Goal: Information Seeking & Learning: Find specific page/section

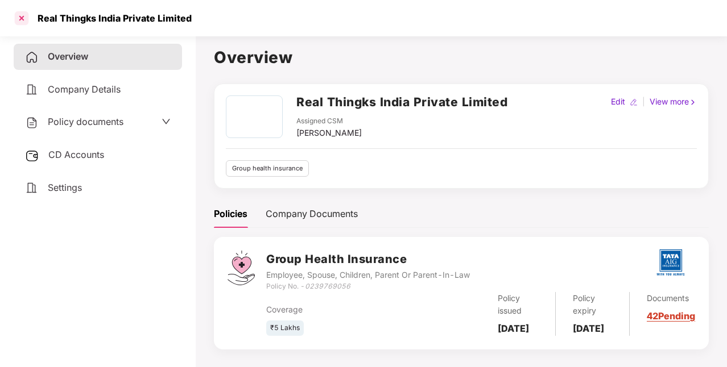
click at [25, 17] on div at bounding box center [22, 18] width 18 height 18
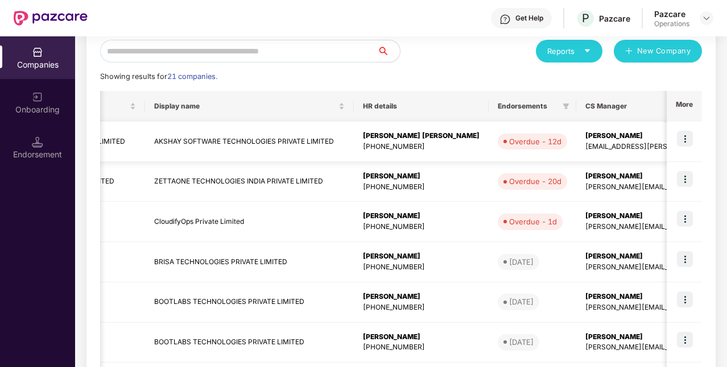
scroll to position [0, 253]
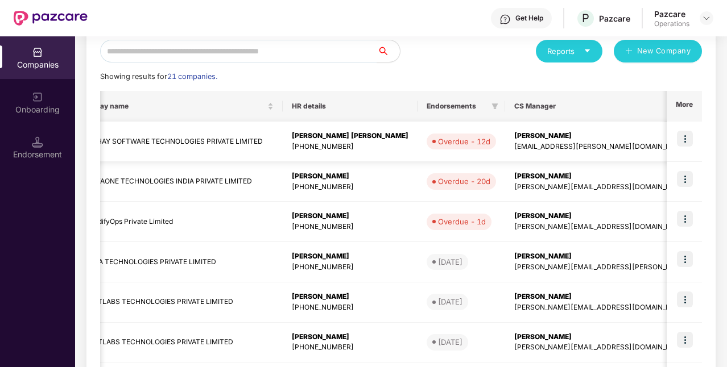
click at [688, 137] on img at bounding box center [685, 139] width 16 height 16
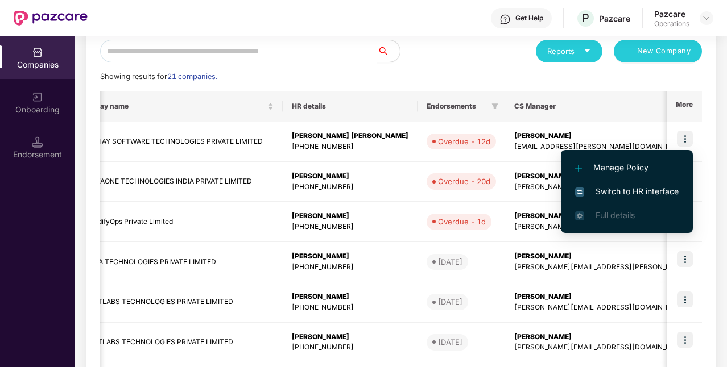
click at [626, 193] on span "Switch to HR interface" at bounding box center [626, 191] width 103 height 13
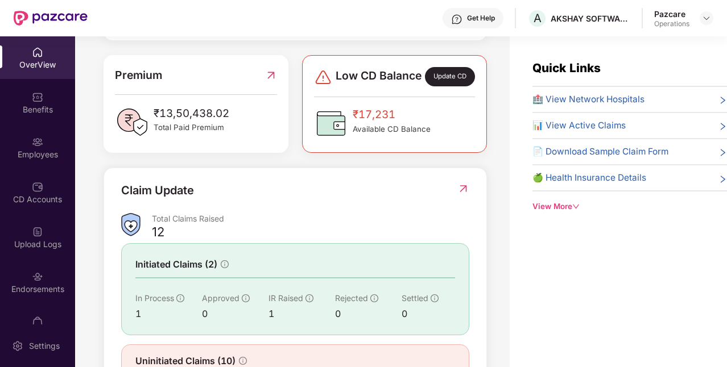
scroll to position [280, 0]
click at [702, 21] on img at bounding box center [706, 18] width 9 height 9
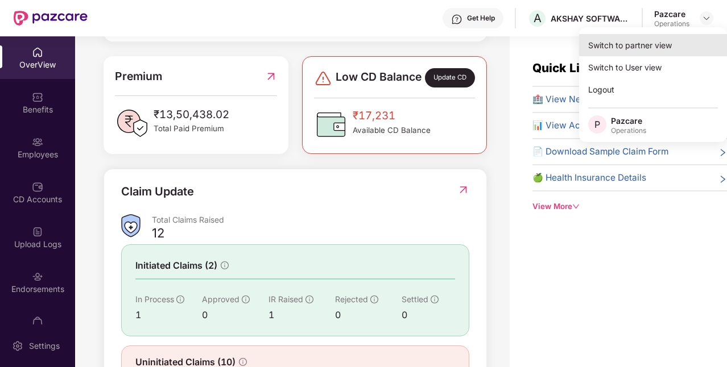
click at [612, 49] on div "Switch to partner view" at bounding box center [653, 45] width 148 height 22
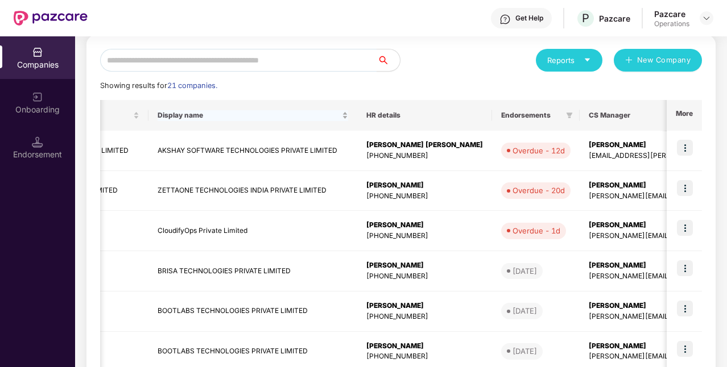
scroll to position [0, 179]
click at [691, 227] on img at bounding box center [685, 228] width 16 height 16
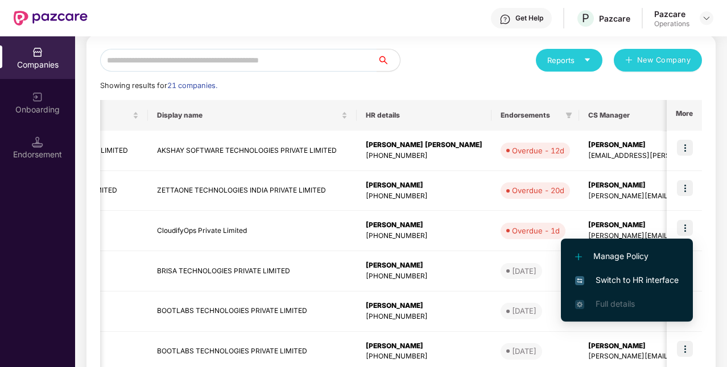
click at [626, 281] on span "Switch to HR interface" at bounding box center [626, 280] width 103 height 13
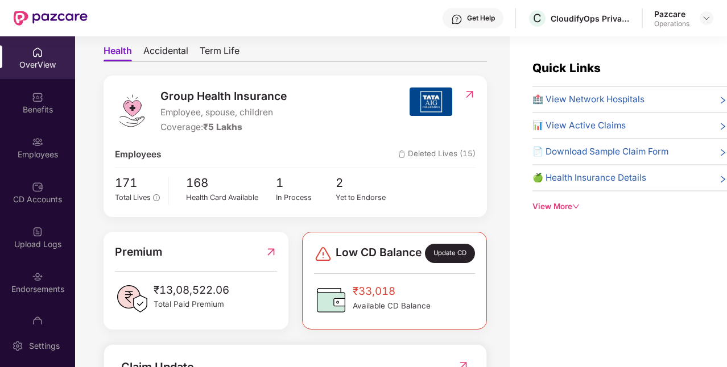
scroll to position [170, 0]
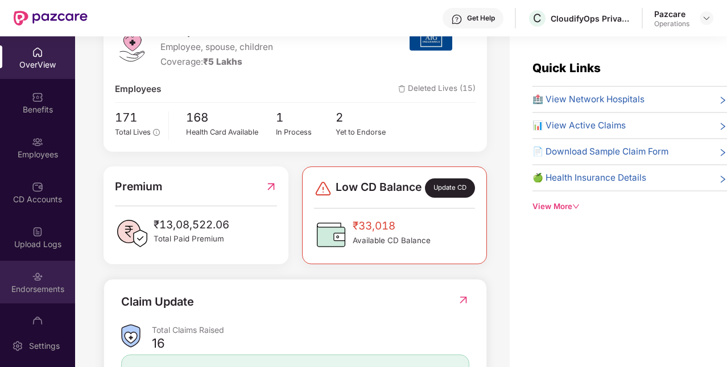
click at [40, 296] on div "Endorsements" at bounding box center [37, 282] width 75 height 43
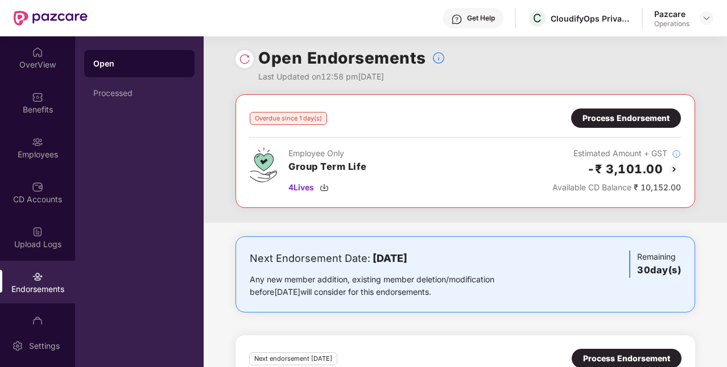
scroll to position [3, 0]
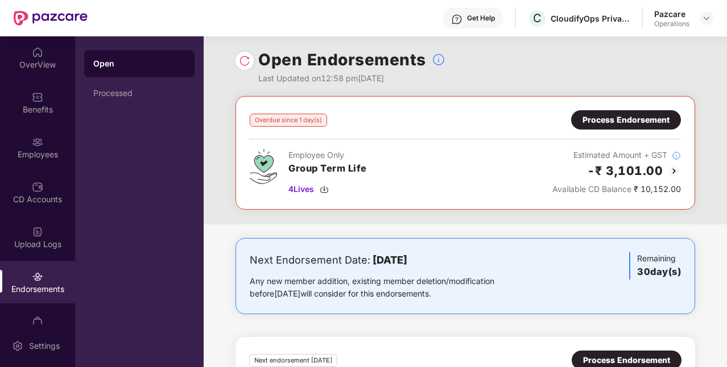
click at [713, 16] on header "Get Help C CloudifyOps Private Limited Pazcare Operations" at bounding box center [363, 18] width 727 height 36
click at [712, 16] on div at bounding box center [706, 18] width 14 height 14
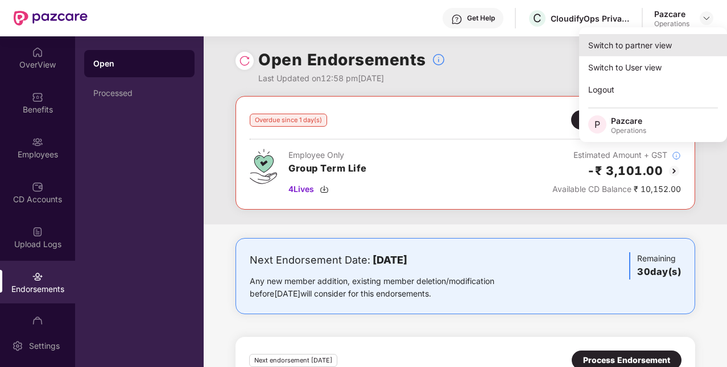
click at [648, 48] on div "Switch to partner view" at bounding box center [653, 45] width 148 height 22
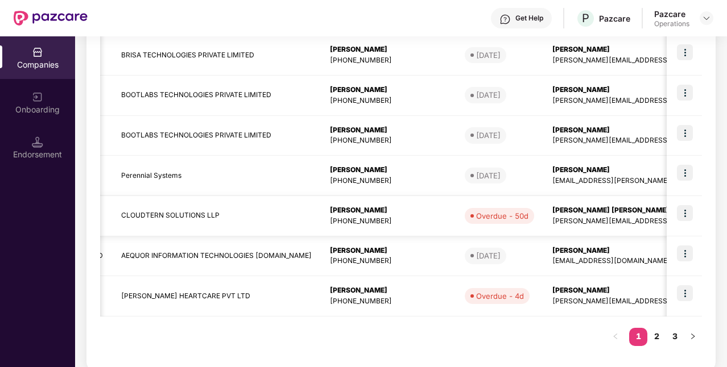
scroll to position [0, 215]
click at [678, 292] on img at bounding box center [685, 293] width 16 height 16
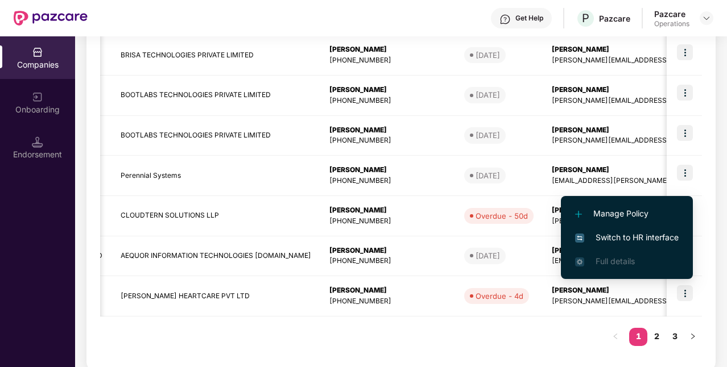
click at [637, 239] on span "Switch to HR interface" at bounding box center [626, 237] width 103 height 13
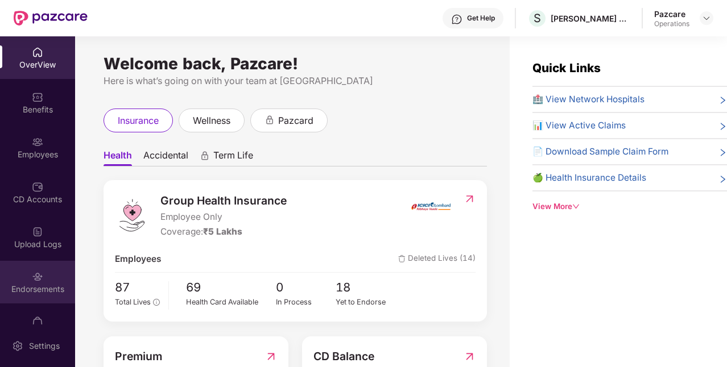
click at [47, 290] on div "Endorsements" at bounding box center [37, 289] width 75 height 11
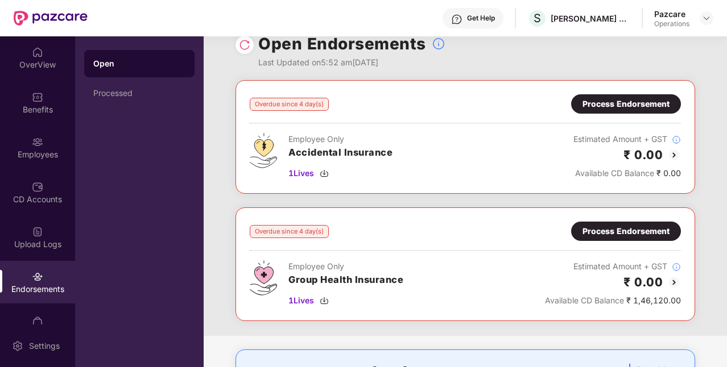
scroll to position [18, 0]
click at [595, 238] on div "Process Endorsement" at bounding box center [626, 231] width 110 height 19
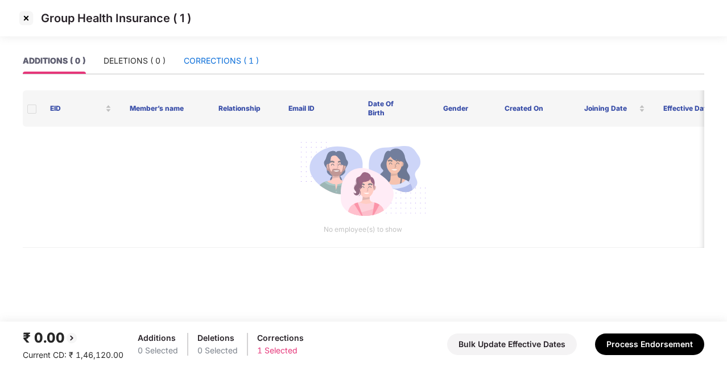
click at [241, 56] on div "CORRECTIONS ( 1 )" at bounding box center [221, 61] width 75 height 13
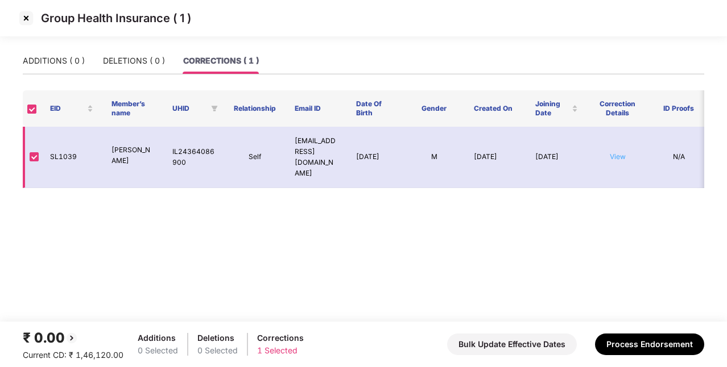
click at [617, 155] on link "View" at bounding box center [617, 156] width 16 height 9
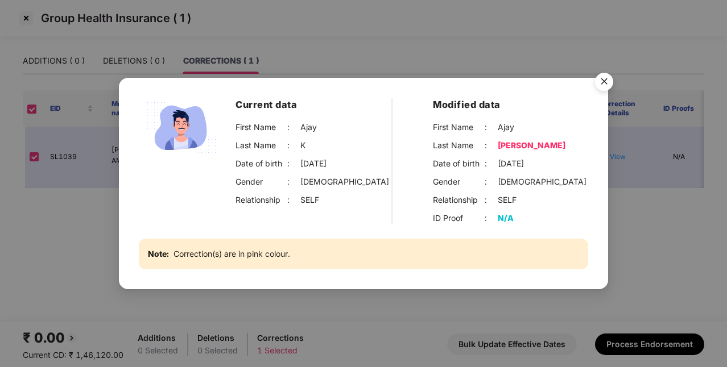
click at [634, 200] on div "Current data First Name : [PERSON_NAME] Last Name : K Date of birth : [DEMOGRAP…" at bounding box center [363, 183] width 727 height 367
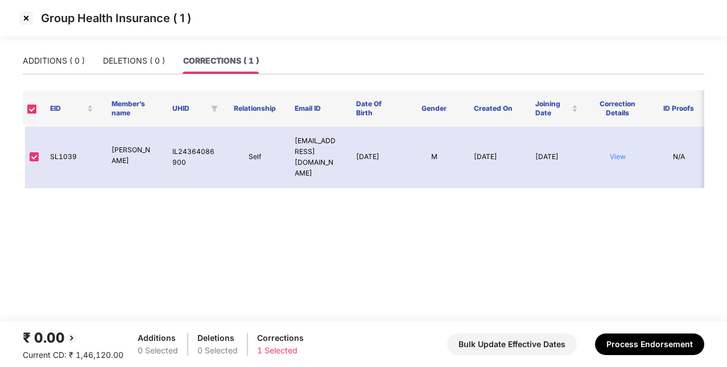
click at [25, 22] on img at bounding box center [26, 18] width 18 height 18
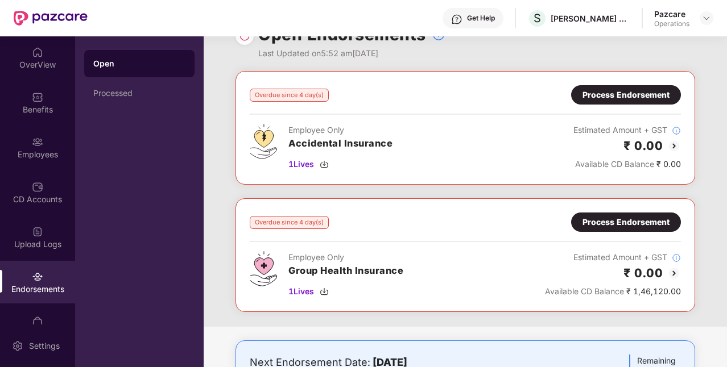
scroll to position [16, 0]
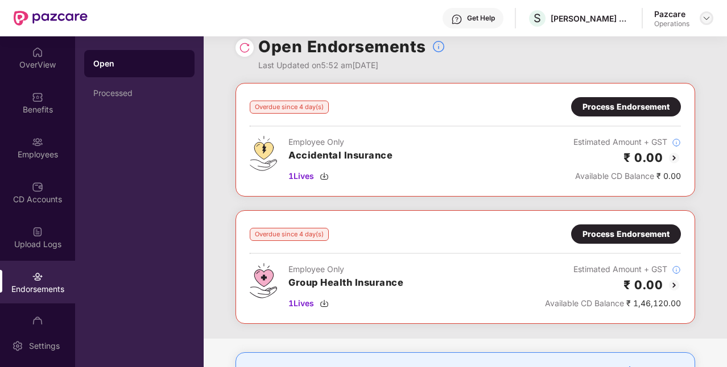
click at [706, 16] on img at bounding box center [706, 18] width 9 height 9
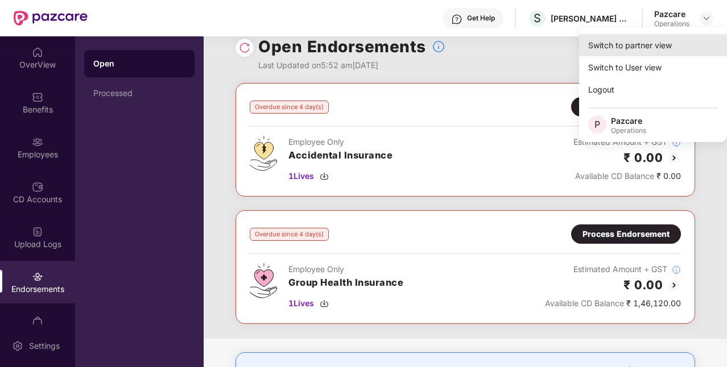
click at [626, 48] on div "Switch to partner view" at bounding box center [653, 45] width 148 height 22
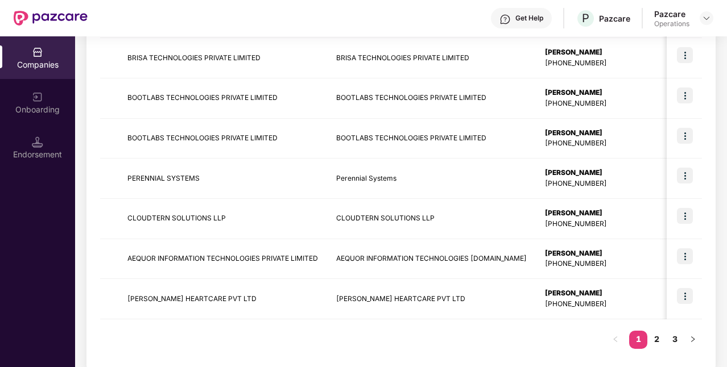
scroll to position [350, 0]
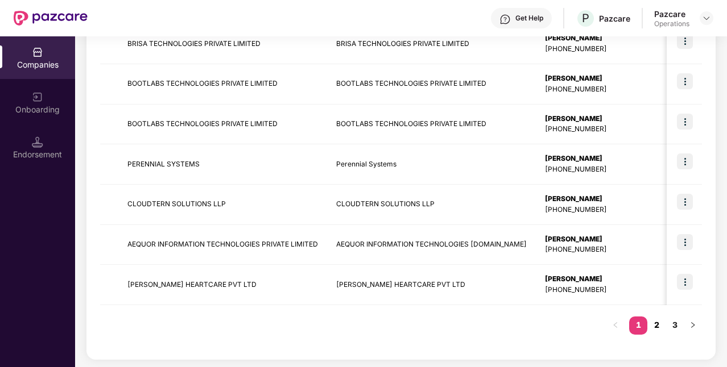
click at [654, 322] on link "2" at bounding box center [656, 325] width 18 height 17
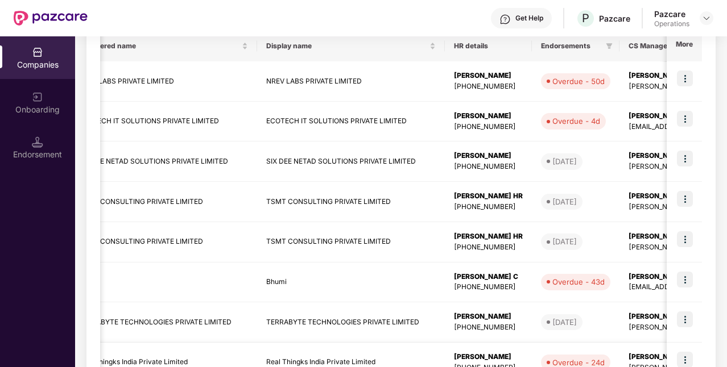
scroll to position [0, 49]
click at [694, 81] on td at bounding box center [683, 81] width 35 height 40
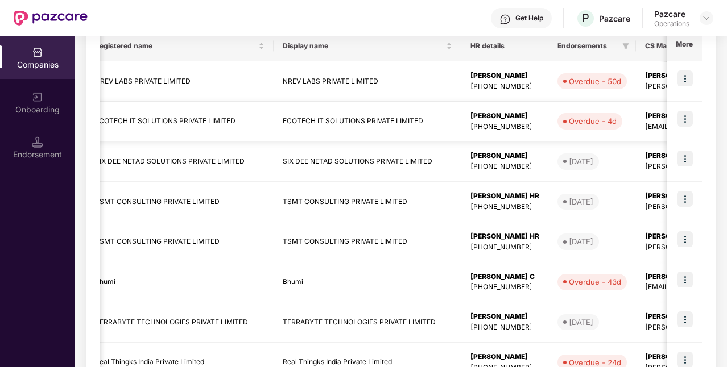
scroll to position [0, 43]
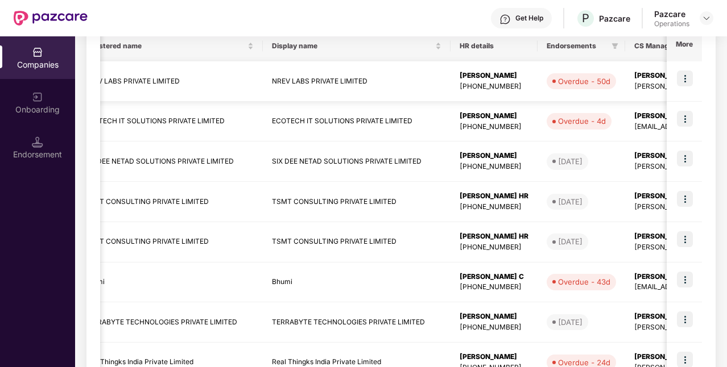
click at [683, 73] on img at bounding box center [685, 78] width 16 height 16
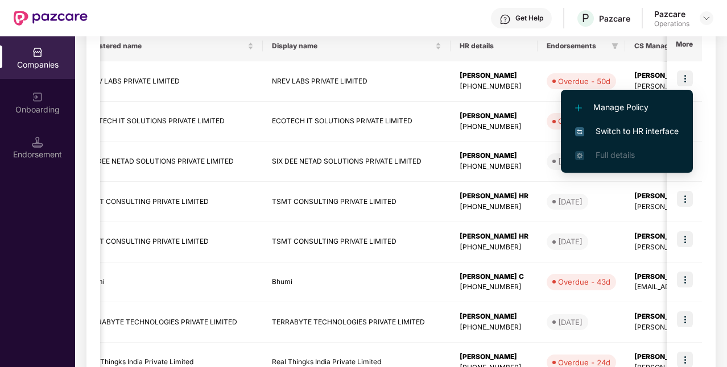
click at [624, 131] on span "Switch to HR interface" at bounding box center [626, 131] width 103 height 13
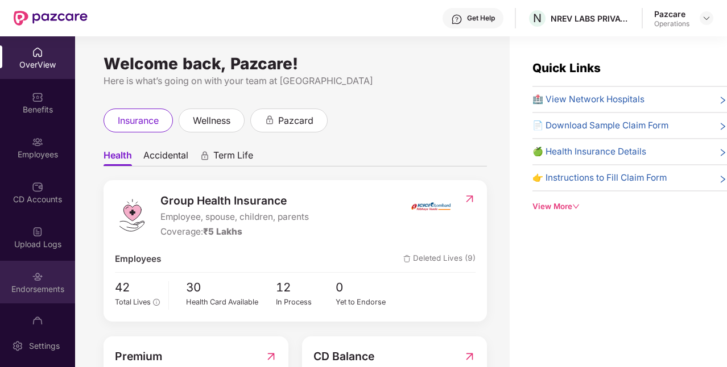
click at [40, 285] on div "Endorsements" at bounding box center [37, 289] width 75 height 11
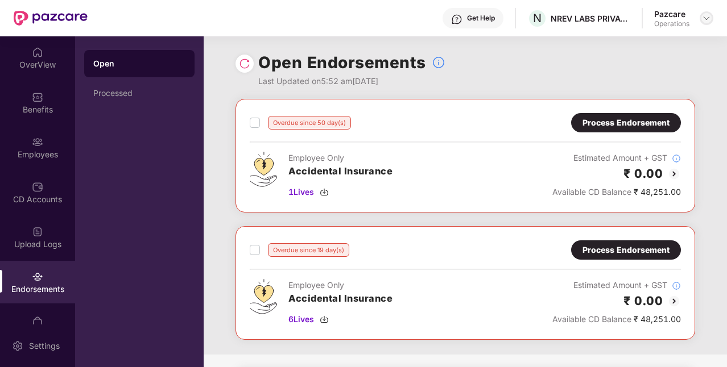
click at [709, 21] on img at bounding box center [706, 18] width 9 height 9
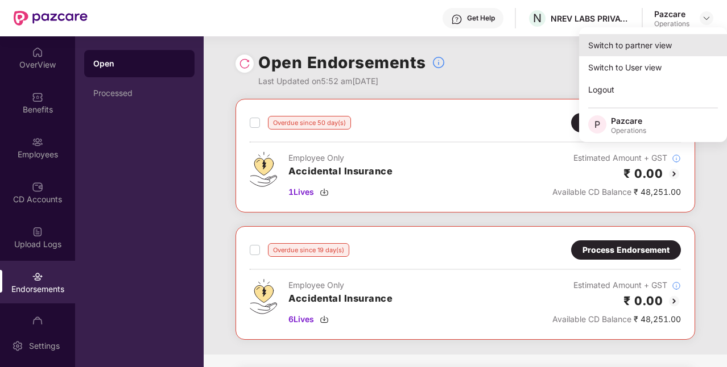
click at [653, 44] on div "Switch to partner view" at bounding box center [653, 45] width 148 height 22
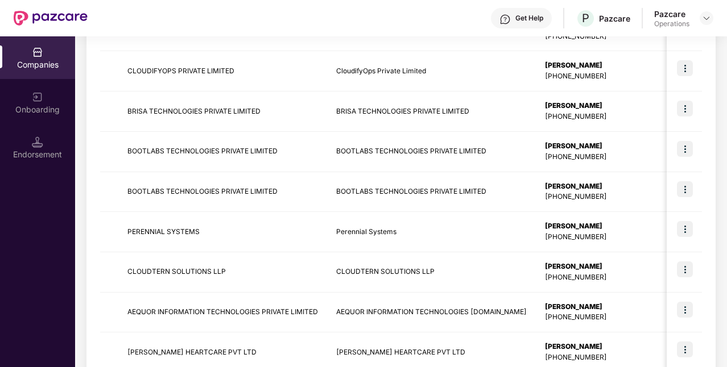
scroll to position [350, 0]
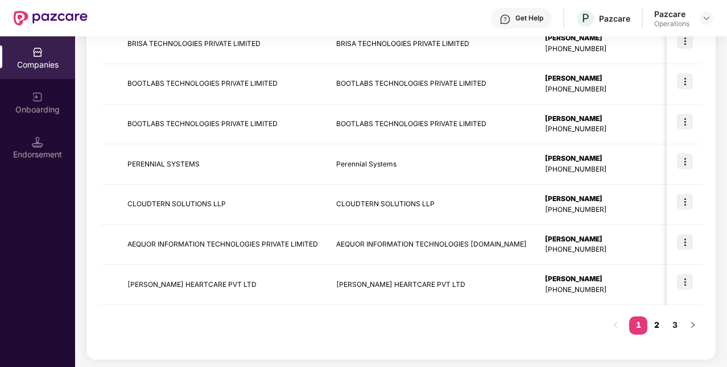
click at [656, 330] on link "2" at bounding box center [656, 325] width 18 height 17
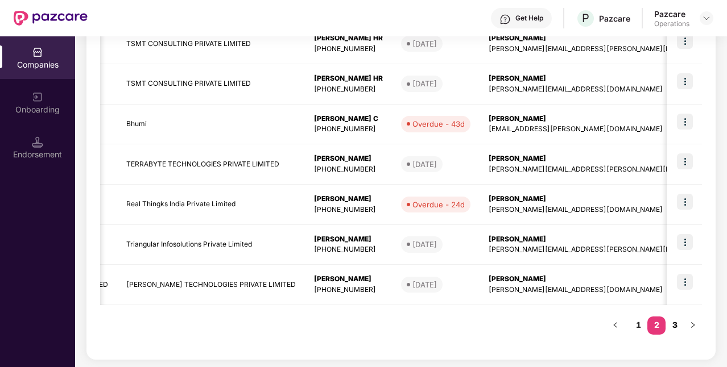
click at [675, 324] on link "3" at bounding box center [674, 325] width 18 height 17
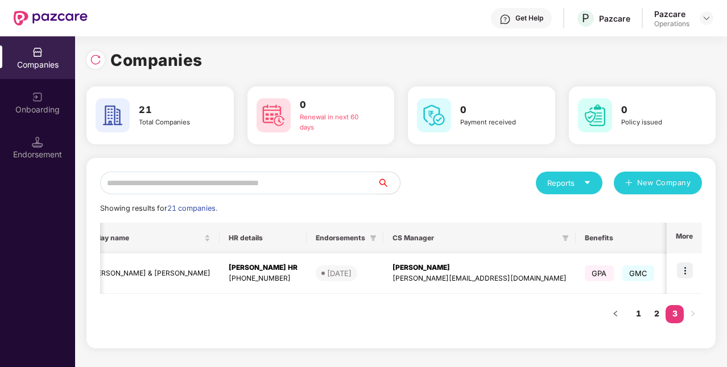
scroll to position [0, 0]
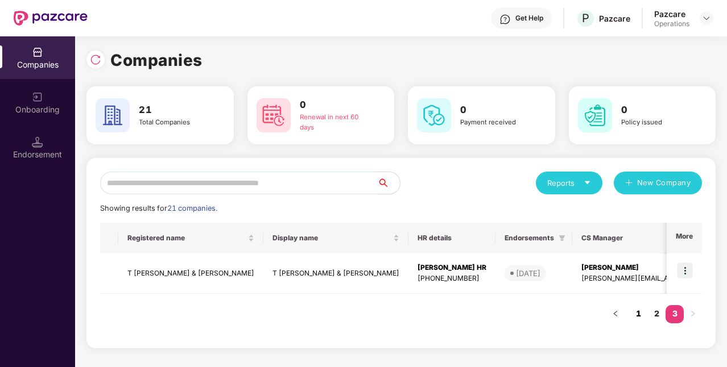
click at [636, 313] on link "1" at bounding box center [638, 313] width 18 height 17
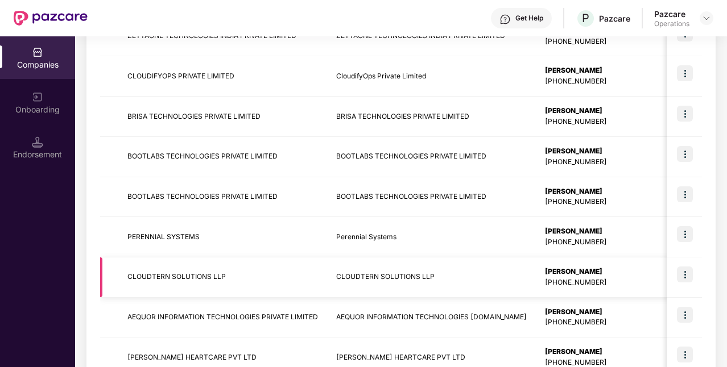
scroll to position [350, 0]
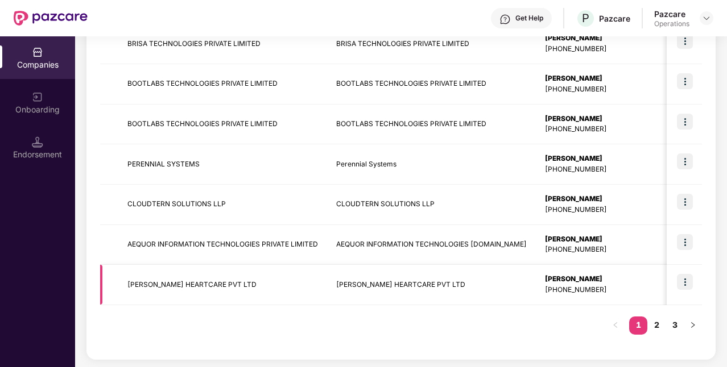
click at [684, 284] on img at bounding box center [685, 282] width 16 height 16
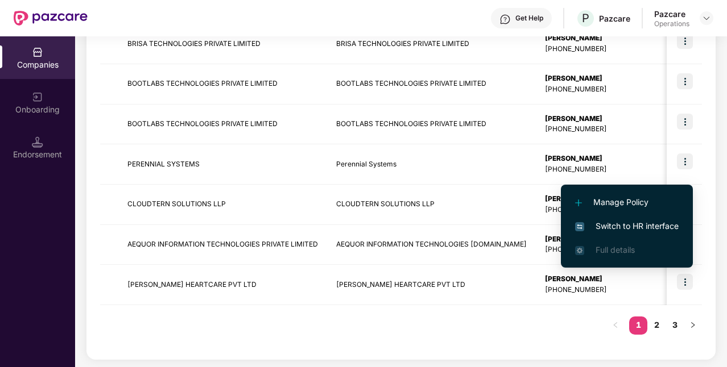
click at [651, 219] on li "Switch to HR interface" at bounding box center [627, 226] width 132 height 24
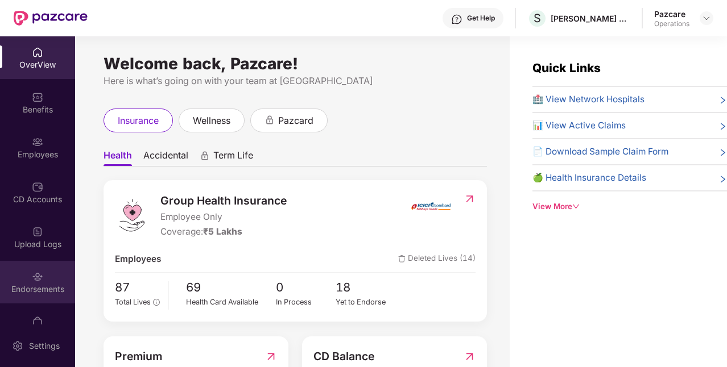
click at [27, 294] on div "Endorsements" at bounding box center [37, 289] width 75 height 11
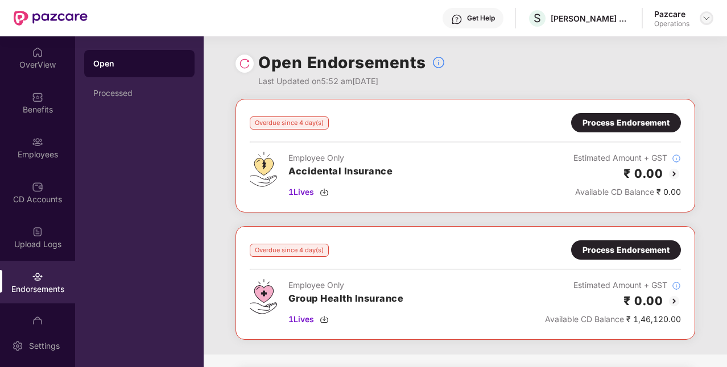
click at [702, 16] on img at bounding box center [706, 18] width 9 height 9
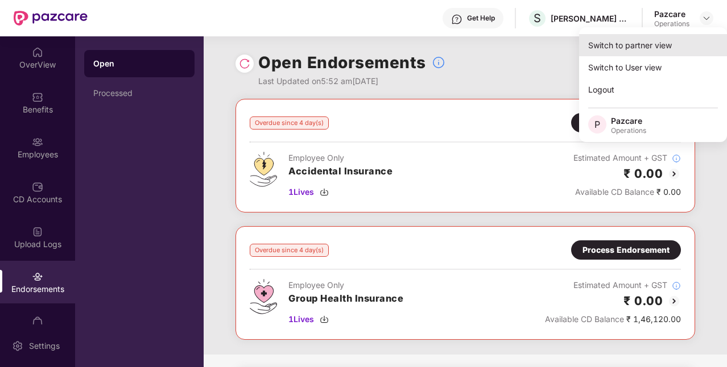
click at [648, 50] on div "Switch to partner view" at bounding box center [653, 45] width 148 height 22
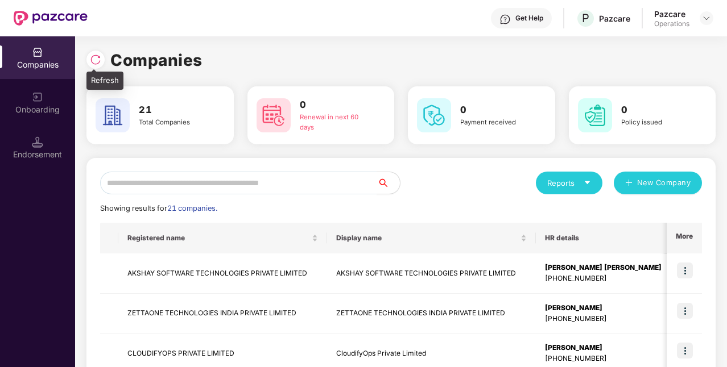
click at [93, 57] on img at bounding box center [95, 59] width 11 height 11
click at [231, 181] on input "text" at bounding box center [238, 183] width 277 height 23
click at [287, 176] on input "text" at bounding box center [238, 183] width 277 height 23
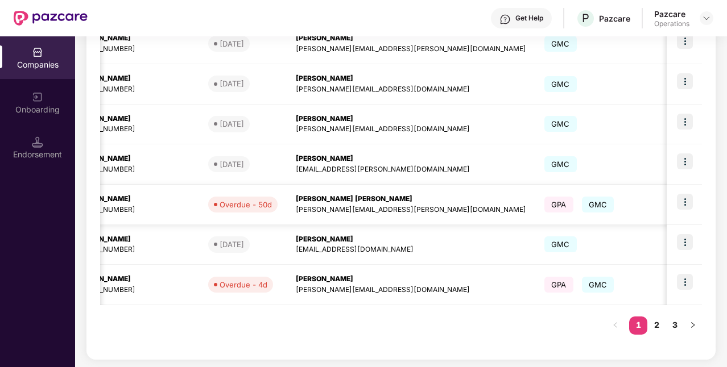
scroll to position [0, 472]
click at [677, 318] on link "3" at bounding box center [674, 325] width 18 height 17
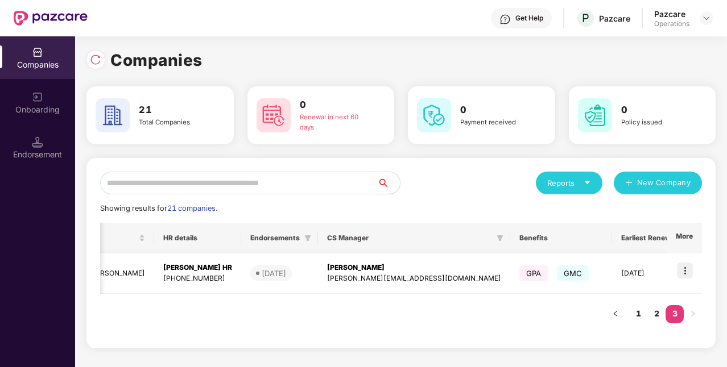
scroll to position [0, 0]
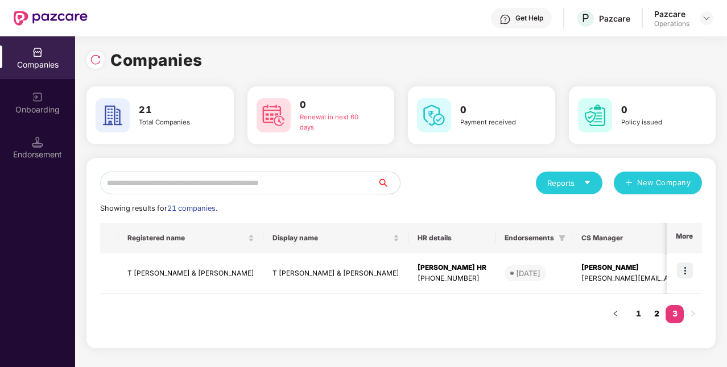
click at [653, 315] on link "2" at bounding box center [656, 313] width 18 height 17
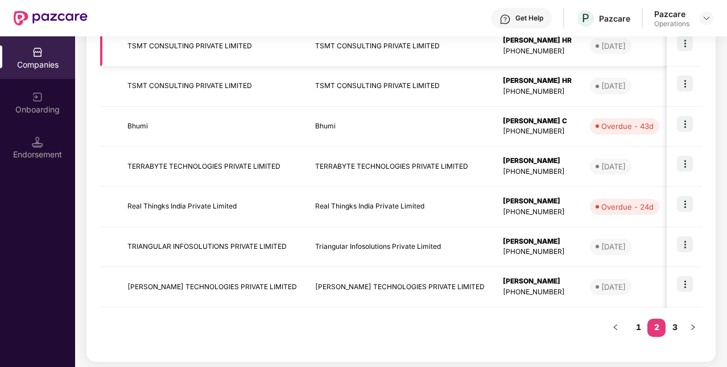
scroll to position [350, 0]
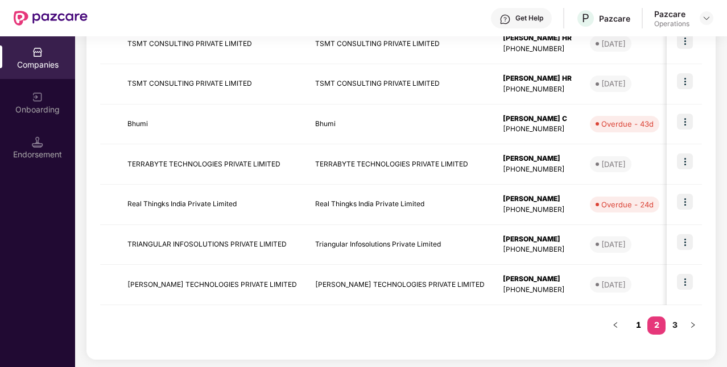
click at [636, 326] on link "1" at bounding box center [638, 325] width 18 height 17
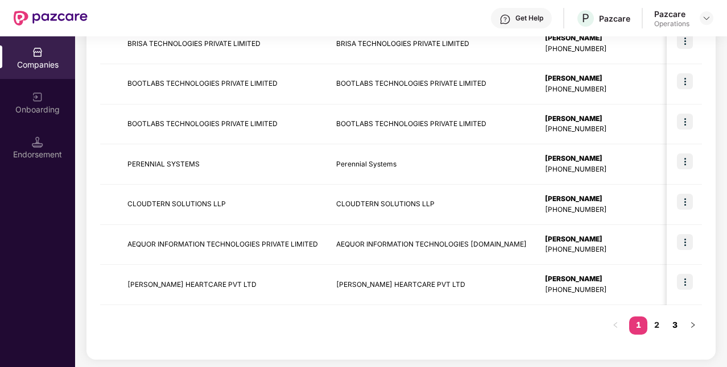
click at [677, 323] on link "3" at bounding box center [674, 325] width 18 height 17
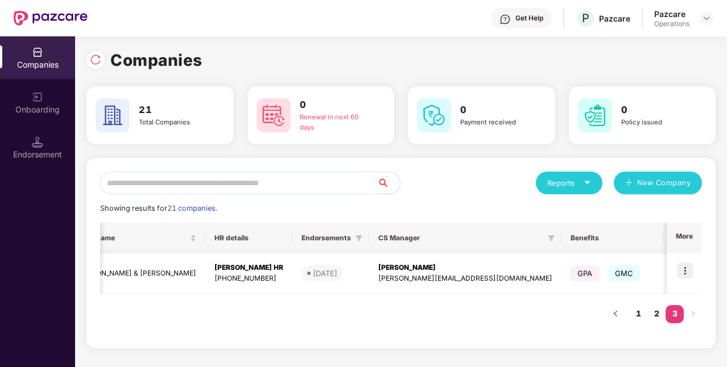
scroll to position [0, 205]
click at [660, 313] on link "2" at bounding box center [656, 313] width 18 height 17
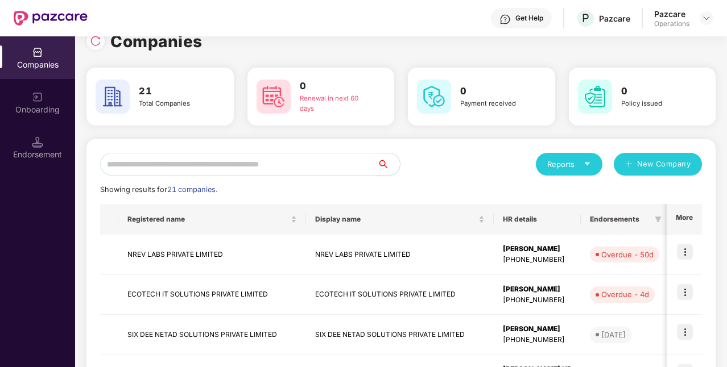
scroll to position [0, 0]
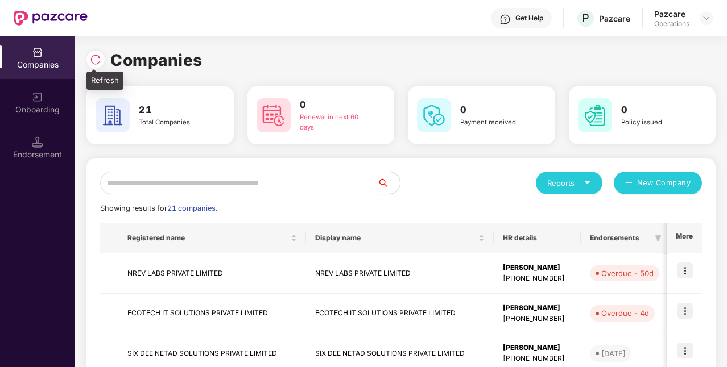
click at [97, 59] on img at bounding box center [95, 59] width 11 height 11
click at [273, 180] on input "text" at bounding box center [238, 183] width 277 height 23
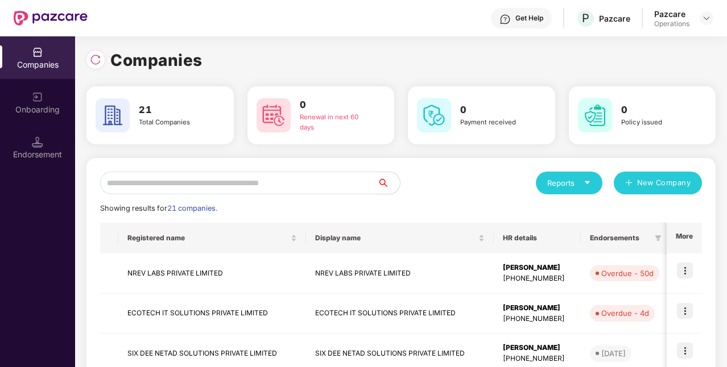
drag, startPoint x: 273, startPoint y: 180, endPoint x: 215, endPoint y: 176, distance: 57.5
click at [215, 176] on input "text" at bounding box center [238, 183] width 277 height 23
drag, startPoint x: 167, startPoint y: 211, endPoint x: 226, endPoint y: 210, distance: 59.1
click at [226, 210] on div "Showing results for 21 companies." at bounding box center [400, 208] width 601 height 11
click at [227, 186] on input "text" at bounding box center [238, 183] width 277 height 23
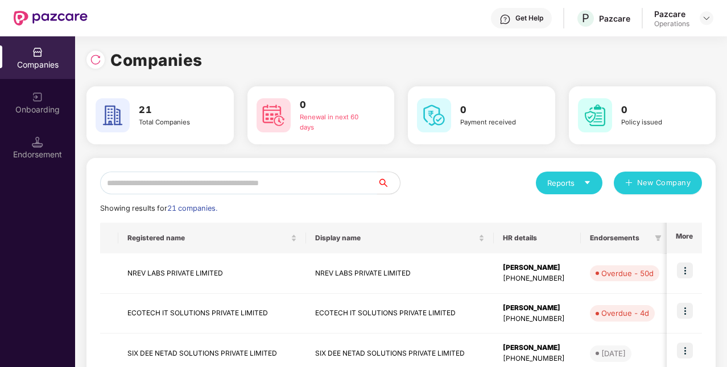
click at [164, 185] on input "text" at bounding box center [238, 183] width 277 height 23
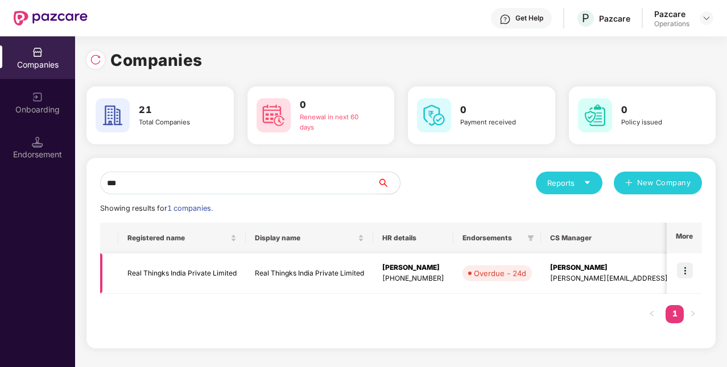
type input "***"
click at [686, 267] on img at bounding box center [685, 271] width 16 height 16
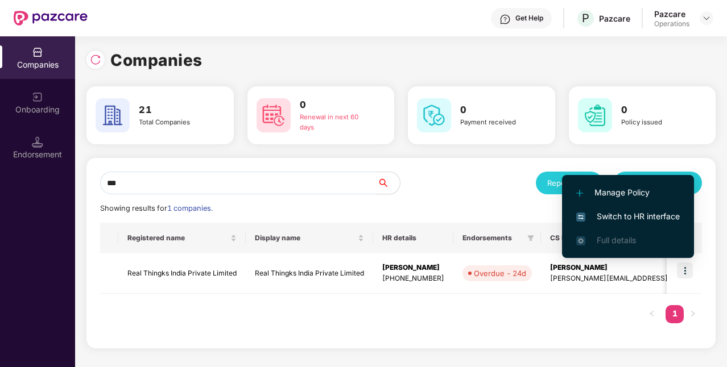
click at [669, 214] on span "Switch to HR interface" at bounding box center [627, 216] width 103 height 13
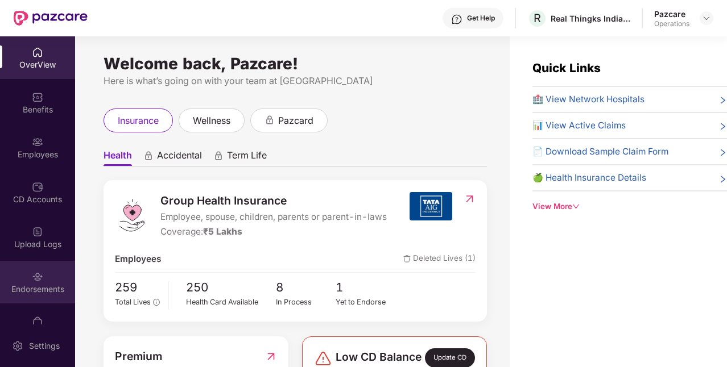
click at [48, 271] on div "Endorsements" at bounding box center [37, 282] width 75 height 43
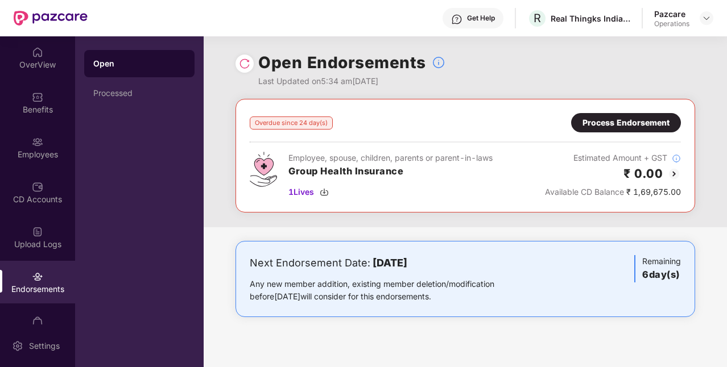
click at [620, 124] on div "Process Endorsement" at bounding box center [625, 123] width 87 height 13
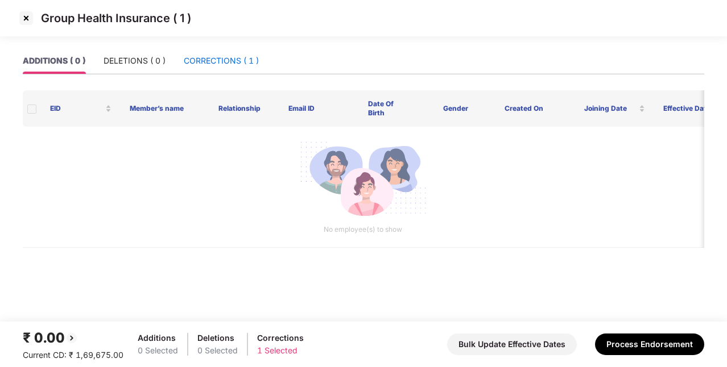
click at [241, 60] on div "CORRECTIONS ( 1 )" at bounding box center [221, 61] width 75 height 13
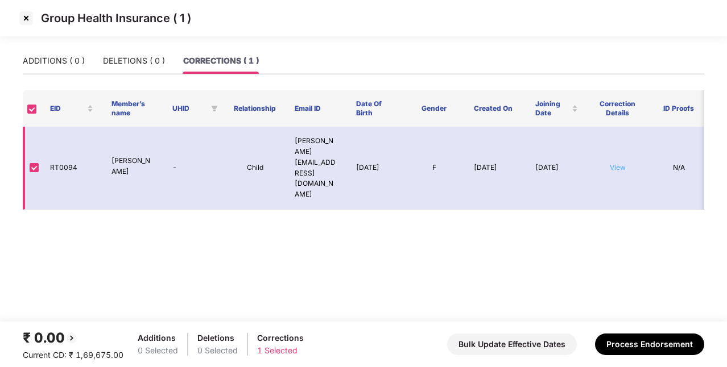
click at [611, 163] on link "View" at bounding box center [617, 167] width 16 height 9
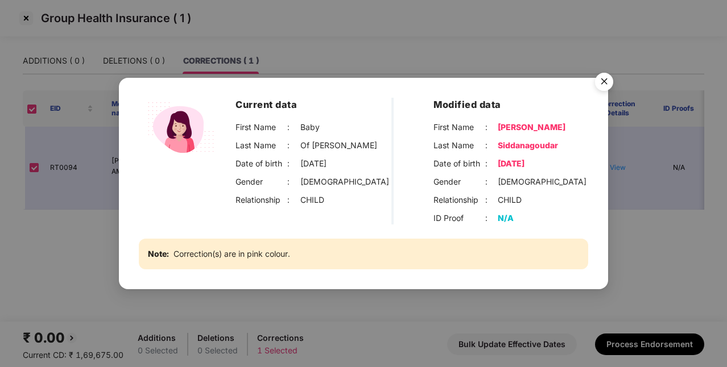
click at [604, 82] on img "Close" at bounding box center [604, 84] width 32 height 32
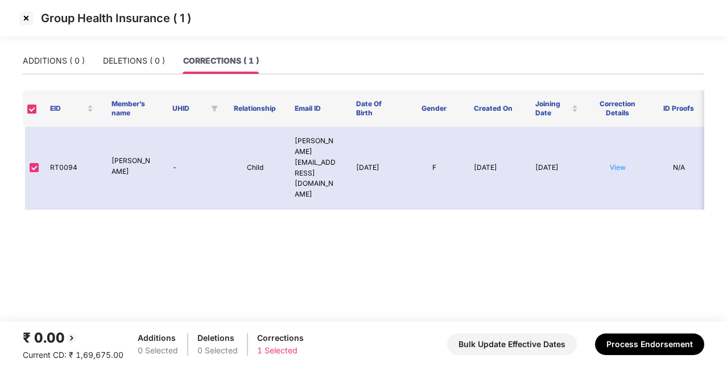
click at [32, 22] on img at bounding box center [26, 18] width 18 height 18
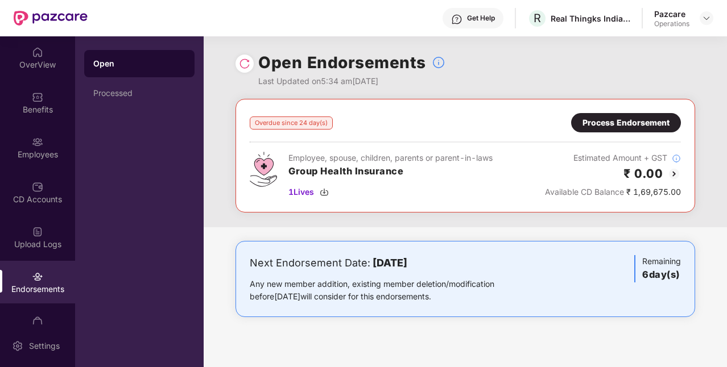
click at [620, 125] on div "Process Endorsement" at bounding box center [625, 123] width 87 height 13
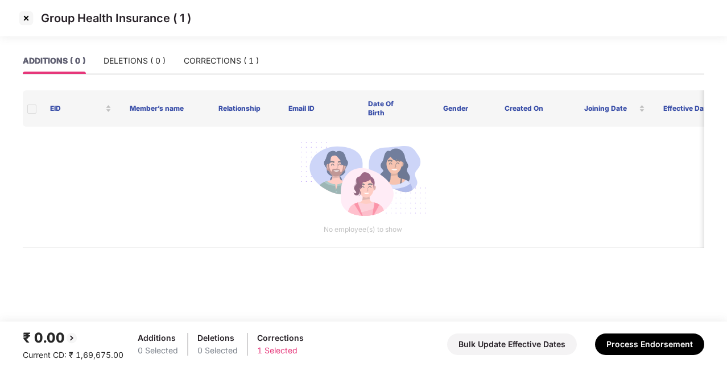
click at [26, 20] on img at bounding box center [26, 18] width 18 height 18
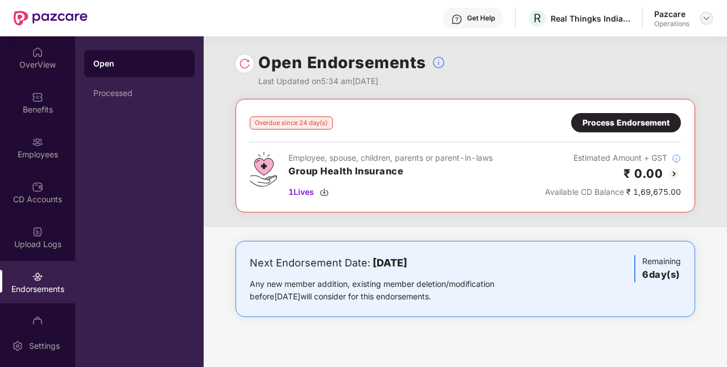
click at [703, 22] on img at bounding box center [706, 18] width 9 height 9
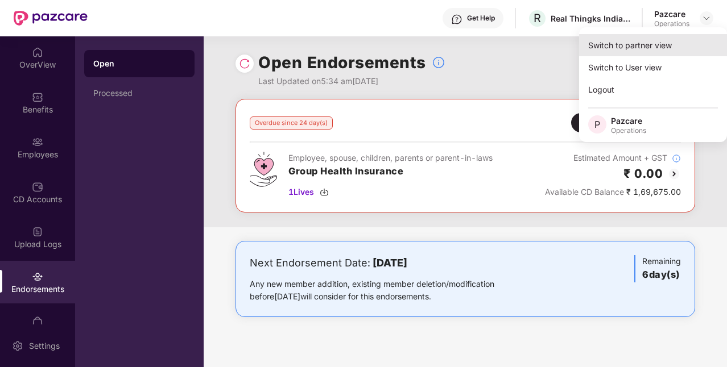
click at [634, 39] on div "Switch to partner view" at bounding box center [653, 45] width 148 height 22
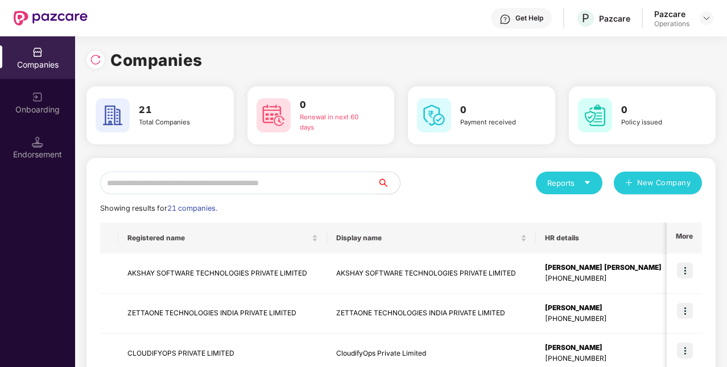
click at [309, 185] on input "text" at bounding box center [238, 183] width 277 height 23
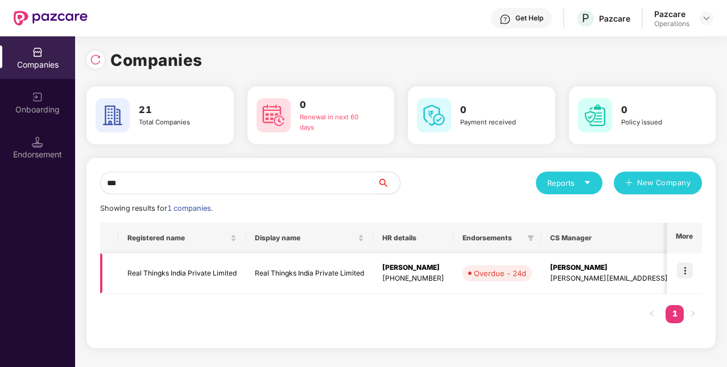
type input "***"
click at [217, 273] on td "Real Thingks India Private Limited" at bounding box center [181, 274] width 127 height 40
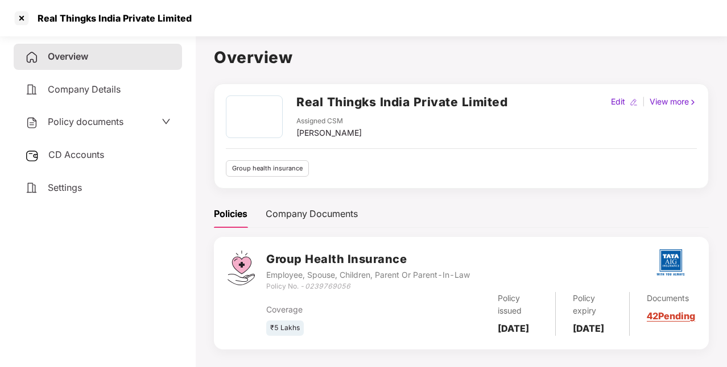
click at [78, 149] on span "CD Accounts" at bounding box center [76, 154] width 56 height 11
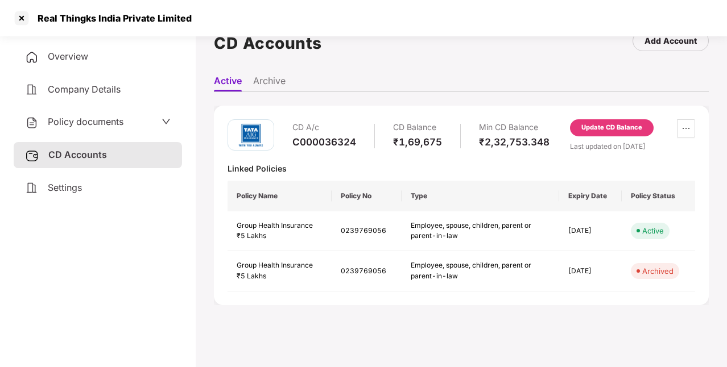
scroll to position [31, 0]
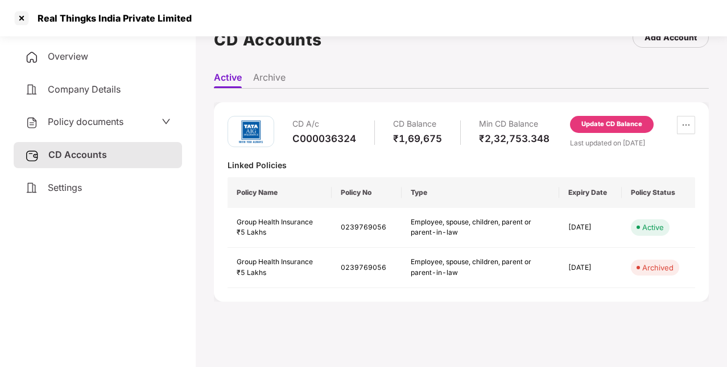
click at [134, 127] on div "Policy documents" at bounding box center [98, 122] width 146 height 15
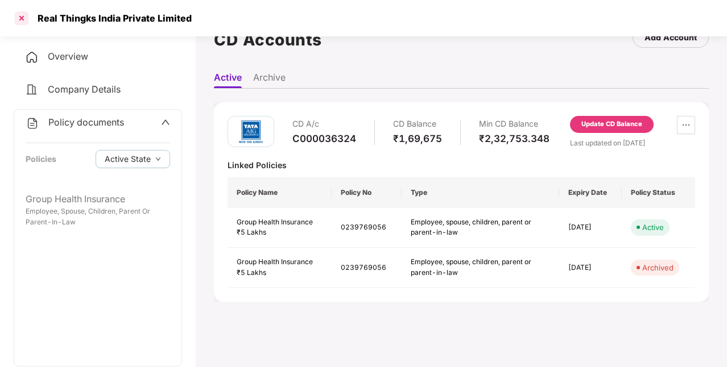
click at [26, 24] on div at bounding box center [22, 18] width 18 height 18
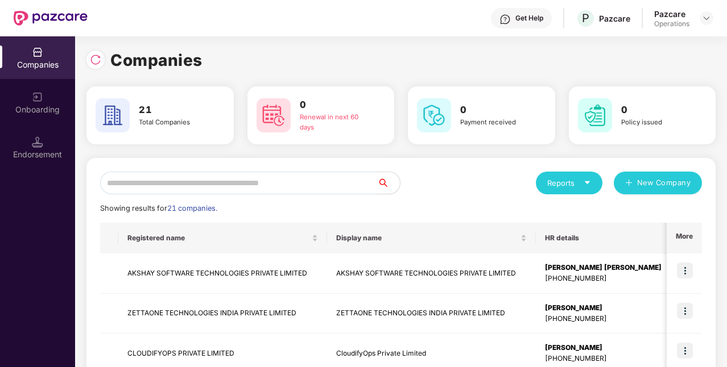
click at [219, 172] on input "text" at bounding box center [238, 183] width 277 height 23
click at [97, 65] on div at bounding box center [95, 60] width 18 height 18
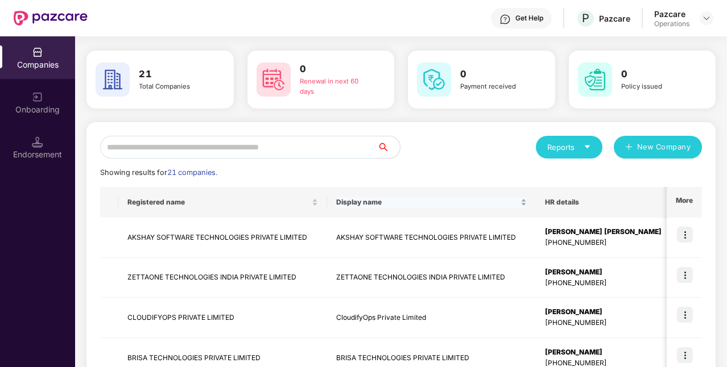
scroll to position [35, 0]
click at [314, 145] on input "text" at bounding box center [238, 147] width 277 height 23
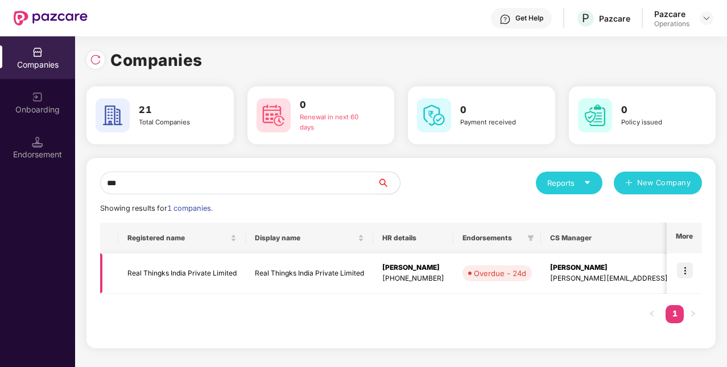
type input "***"
click at [684, 272] on img at bounding box center [685, 271] width 16 height 16
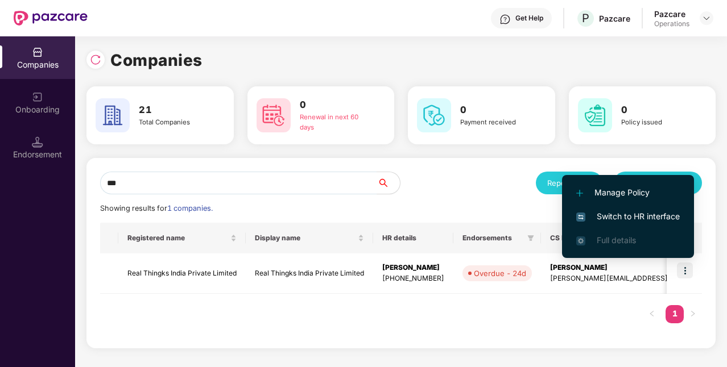
click at [651, 219] on span "Switch to HR interface" at bounding box center [627, 216] width 103 height 13
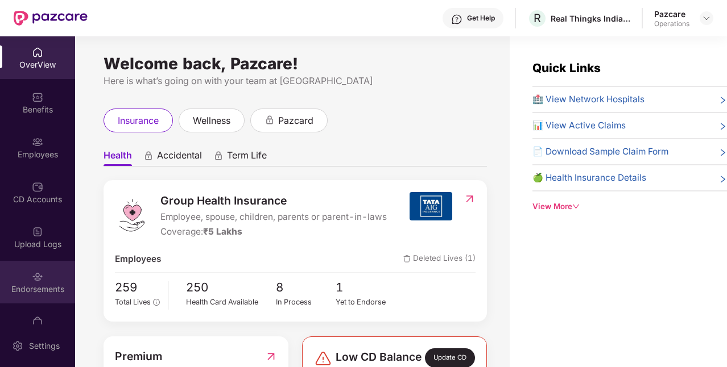
click at [42, 279] on div "Endorsements" at bounding box center [37, 282] width 75 height 43
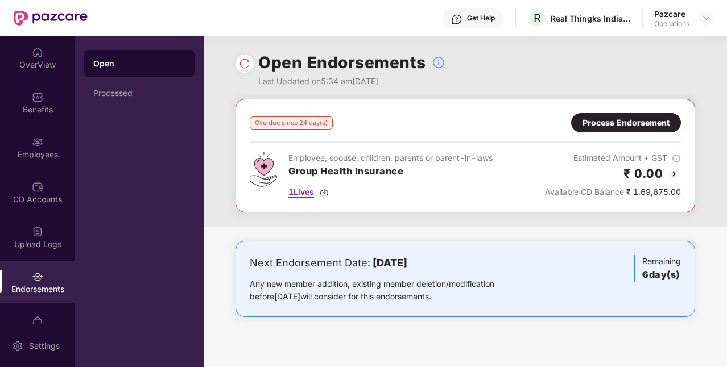
click at [329, 192] on img at bounding box center [323, 192] width 9 height 9
click at [622, 127] on div "Process Endorsement" at bounding box center [625, 123] width 87 height 13
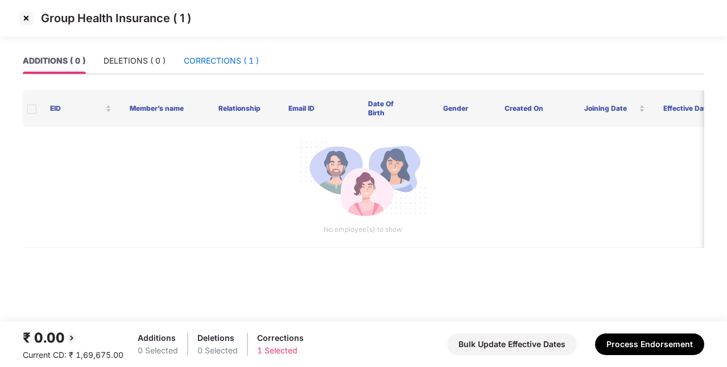
click at [250, 60] on div "CORRECTIONS ( 1 )" at bounding box center [221, 61] width 75 height 13
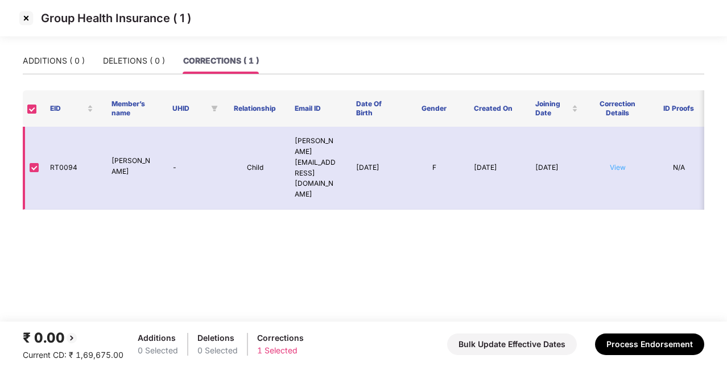
click at [620, 151] on td "View" at bounding box center [617, 168] width 61 height 83
click at [620, 163] on link "View" at bounding box center [617, 167] width 16 height 9
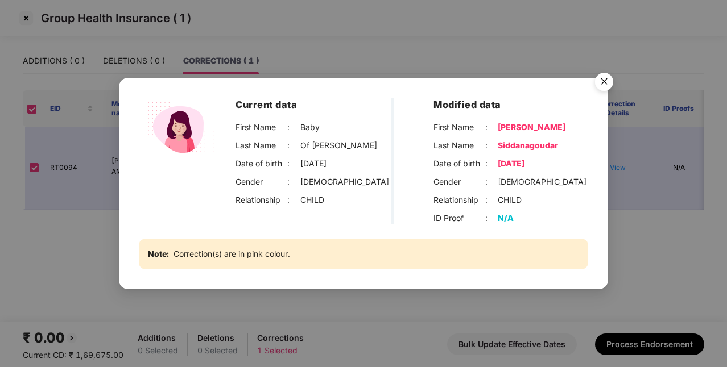
click at [606, 82] on img "Close" at bounding box center [604, 84] width 32 height 32
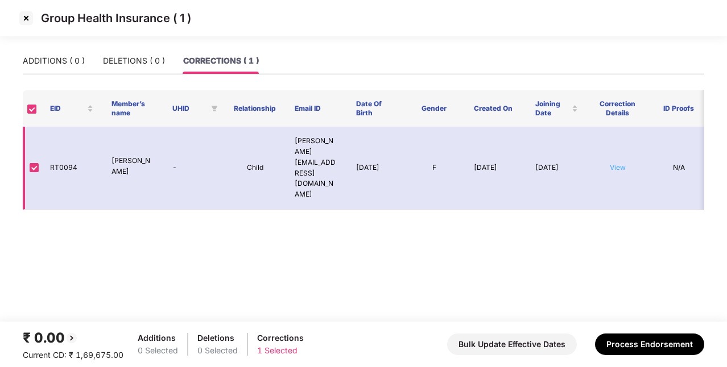
click at [623, 163] on link "View" at bounding box center [617, 167] width 16 height 9
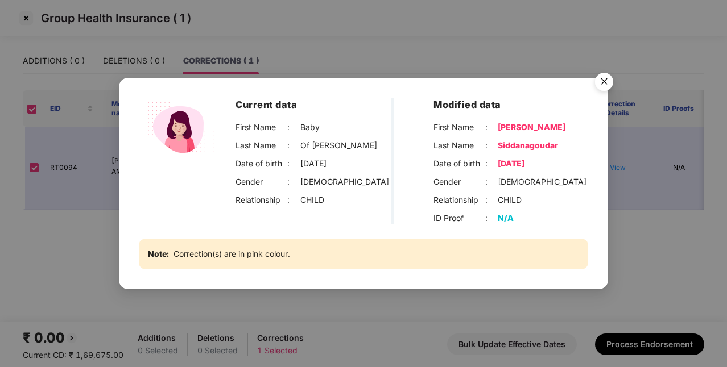
click at [606, 82] on img "Close" at bounding box center [604, 84] width 32 height 32
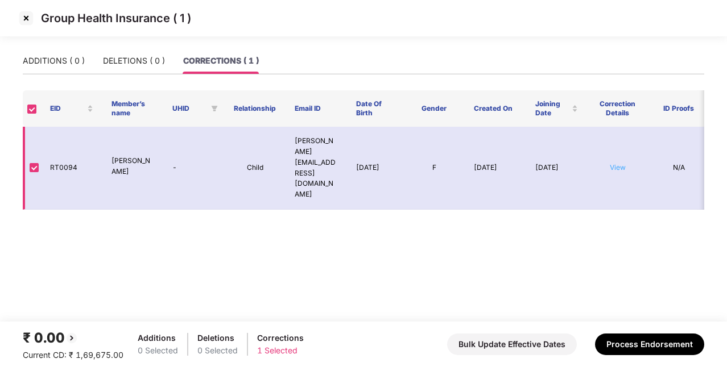
click at [623, 163] on link "View" at bounding box center [617, 167] width 16 height 9
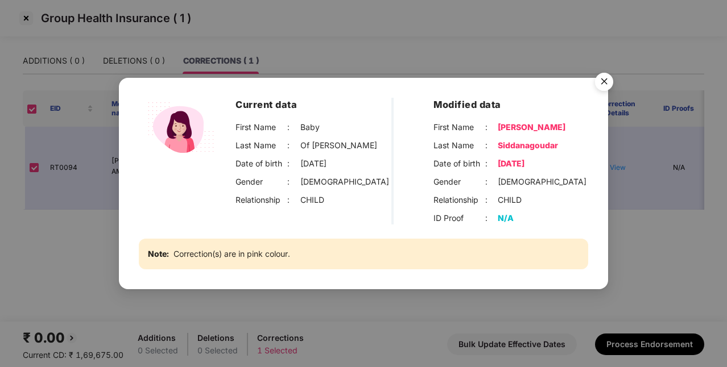
click at [605, 83] on img "Close" at bounding box center [604, 84] width 32 height 32
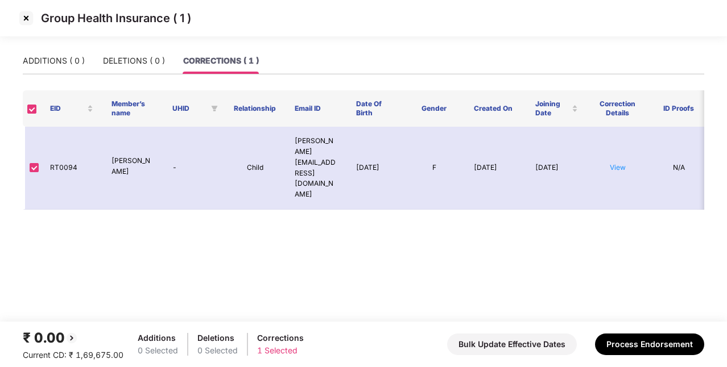
click at [29, 22] on img at bounding box center [26, 18] width 18 height 18
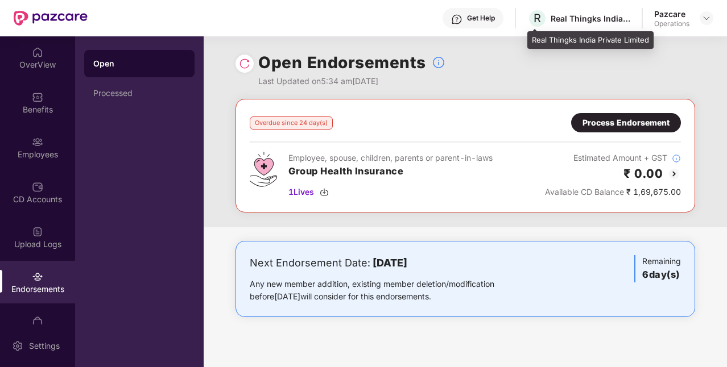
click at [594, 16] on div "Real Thingks India Private Limited" at bounding box center [590, 18] width 80 height 11
copy div "Real Thingks India Private Limited"
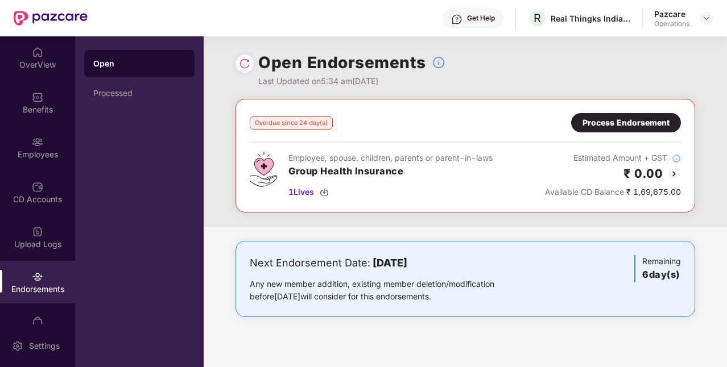
click at [601, 127] on div "Process Endorsement" at bounding box center [625, 123] width 87 height 13
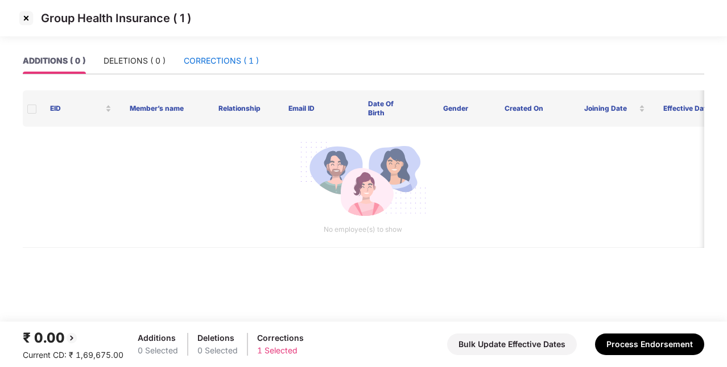
click at [225, 64] on div "CORRECTIONS ( 1 )" at bounding box center [221, 61] width 75 height 13
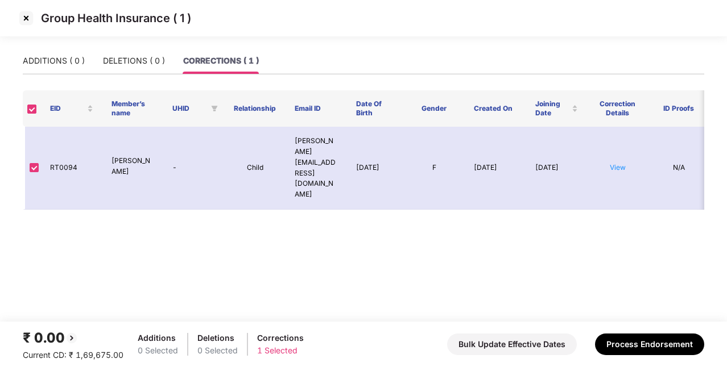
click at [24, 19] on img at bounding box center [26, 18] width 18 height 18
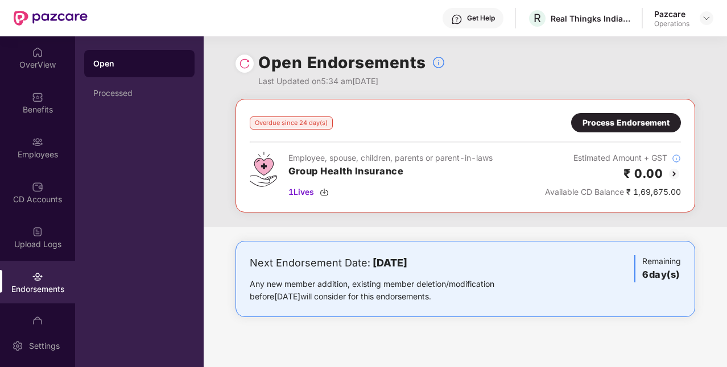
click at [599, 122] on div "Process Endorsement" at bounding box center [625, 123] width 87 height 13
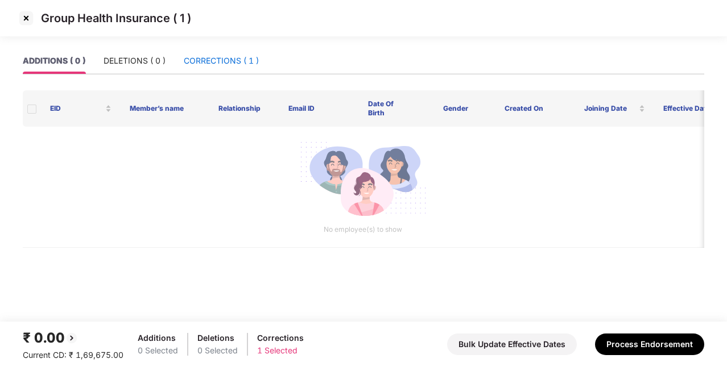
click at [216, 61] on div "CORRECTIONS ( 1 )" at bounding box center [221, 61] width 75 height 13
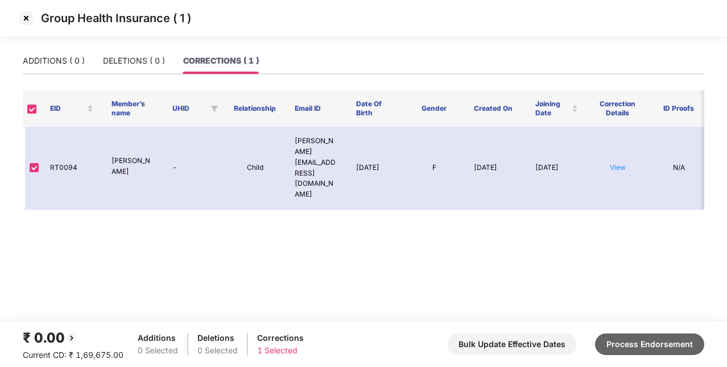
click at [654, 345] on button "Process Endorsement" at bounding box center [649, 345] width 109 height 22
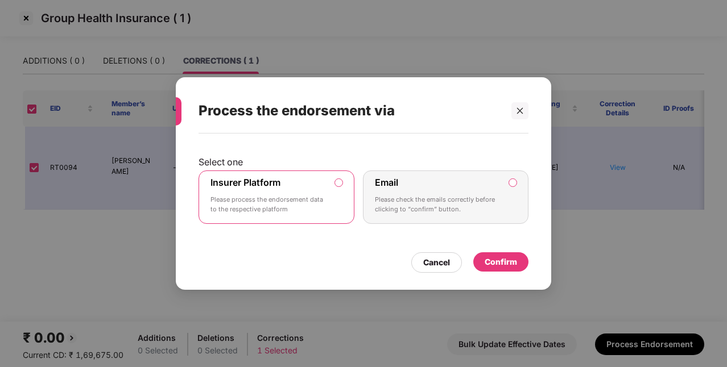
click at [510, 255] on div "Confirm" at bounding box center [500, 261] width 55 height 19
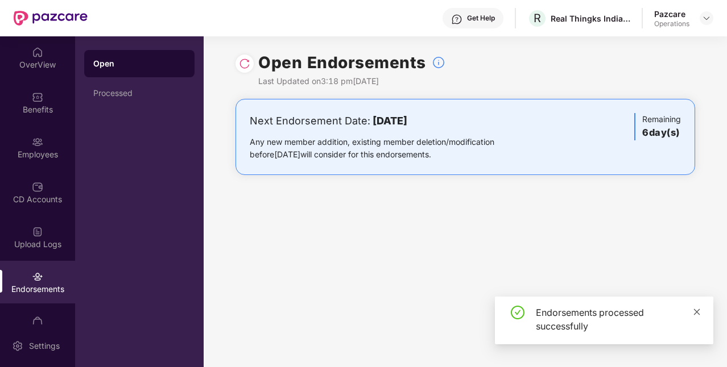
click at [700, 312] on icon "close" at bounding box center [696, 312] width 8 height 8
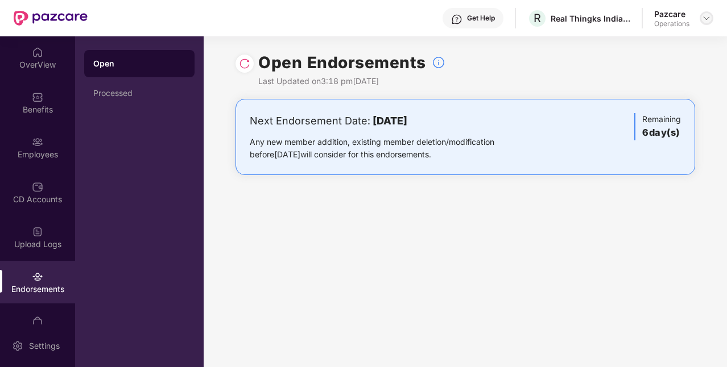
click at [711, 15] on div at bounding box center [706, 18] width 14 height 14
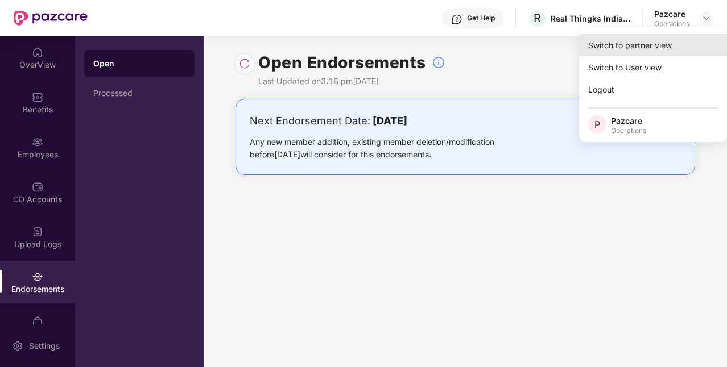
click at [656, 50] on div "Switch to partner view" at bounding box center [653, 45] width 148 height 22
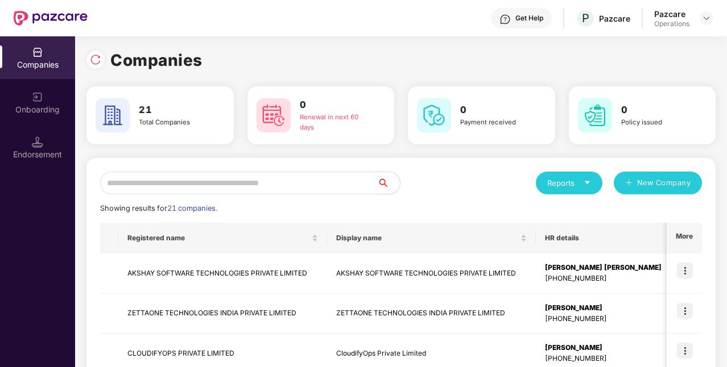
click at [312, 185] on input "text" at bounding box center [238, 183] width 277 height 23
click at [98, 64] on img at bounding box center [95, 59] width 11 height 11
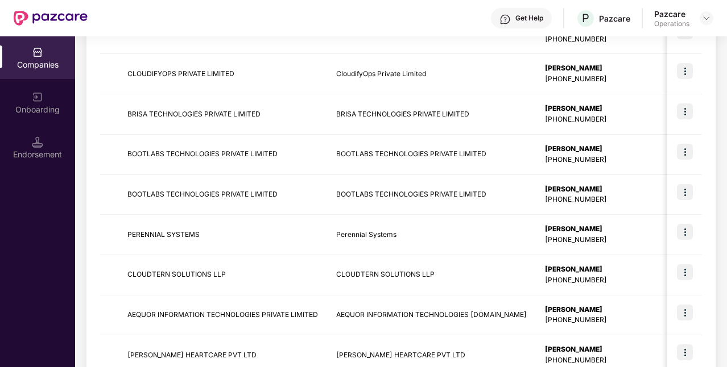
scroll to position [350, 0]
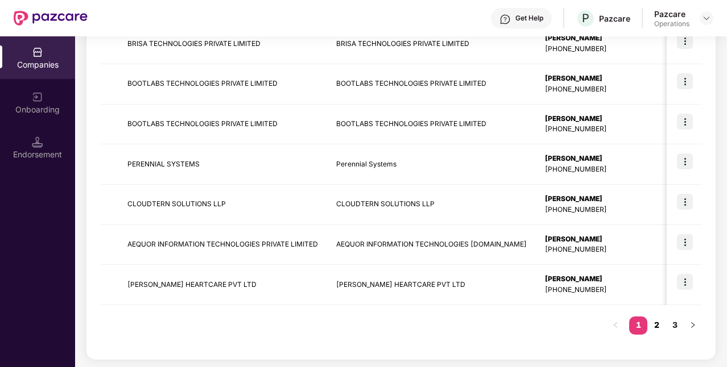
click at [658, 318] on link "2" at bounding box center [656, 325] width 18 height 17
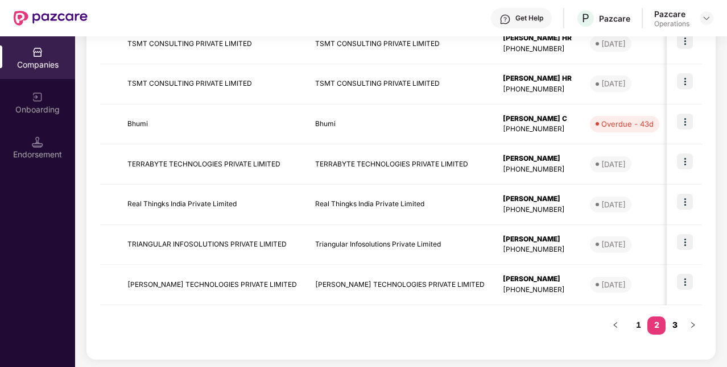
click at [675, 325] on link "3" at bounding box center [674, 325] width 18 height 17
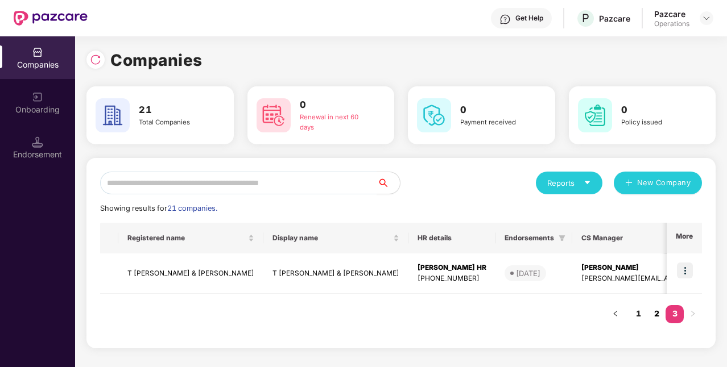
click at [649, 314] on link "2" at bounding box center [656, 313] width 18 height 17
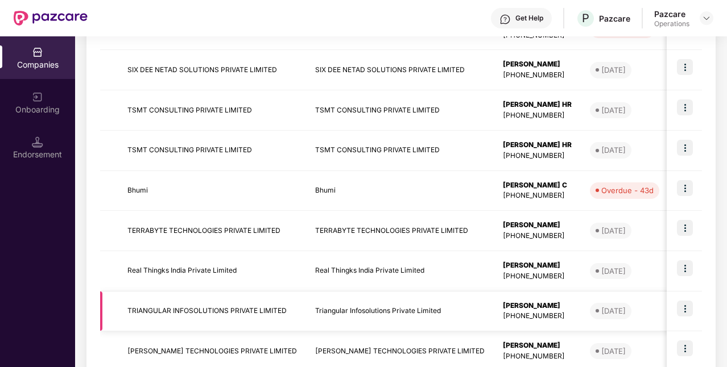
scroll to position [350, 0]
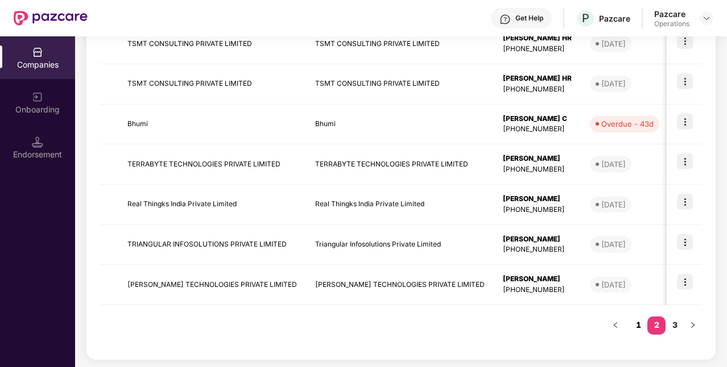
click at [634, 326] on link "1" at bounding box center [638, 325] width 18 height 17
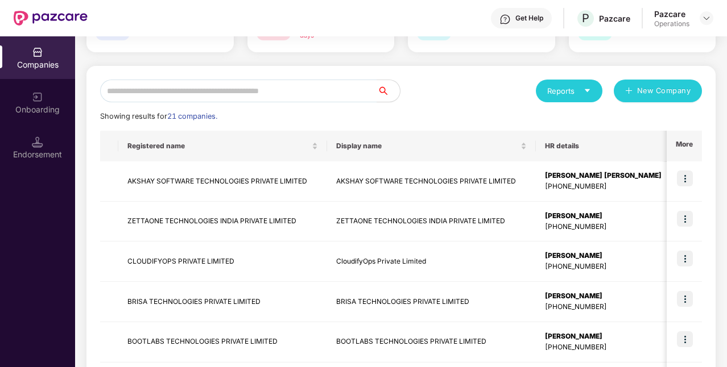
scroll to position [0, 0]
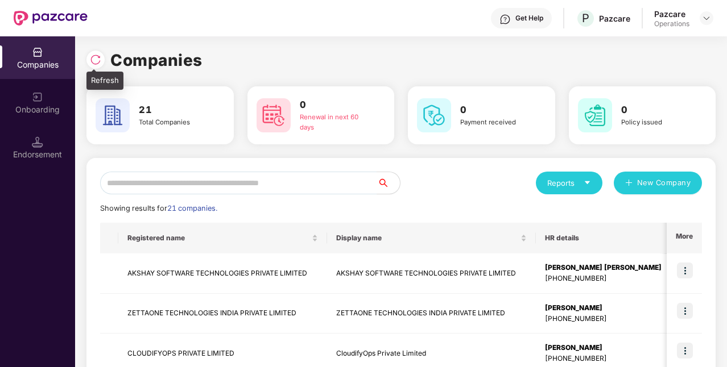
click at [93, 56] on img at bounding box center [95, 59] width 11 height 11
click at [98, 67] on div at bounding box center [95, 60] width 18 height 18
click at [98, 60] on img at bounding box center [95, 59] width 11 height 11
click at [96, 59] on img at bounding box center [95, 59] width 11 height 11
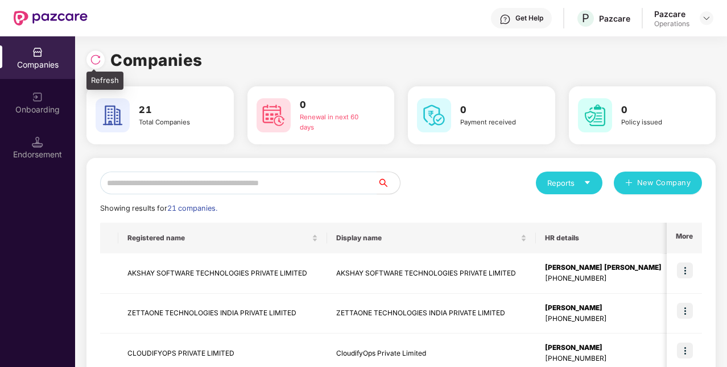
click at [91, 60] on img at bounding box center [95, 59] width 11 height 11
click at [97, 61] on img at bounding box center [95, 59] width 11 height 11
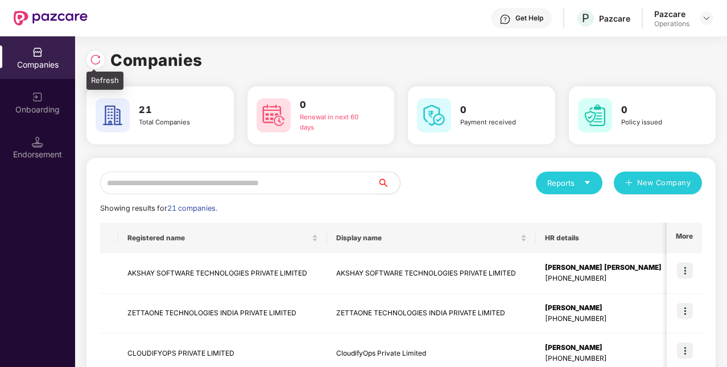
click at [101, 59] on div at bounding box center [95, 60] width 18 height 18
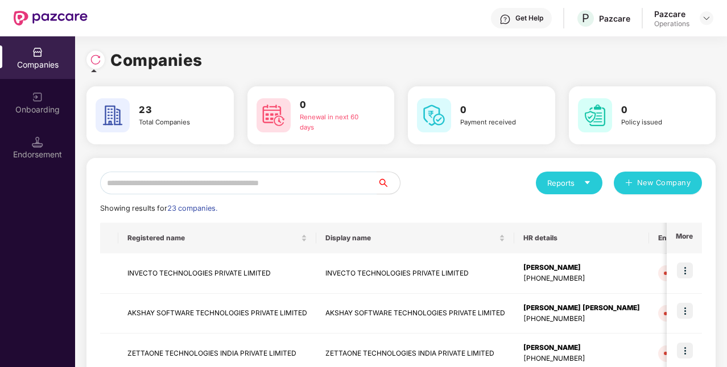
click at [91, 63] on img at bounding box center [95, 59] width 11 height 11
click at [96, 61] on img at bounding box center [95, 59] width 11 height 11
click at [97, 60] on img at bounding box center [95, 59] width 11 height 11
click at [94, 62] on img at bounding box center [95, 59] width 11 height 11
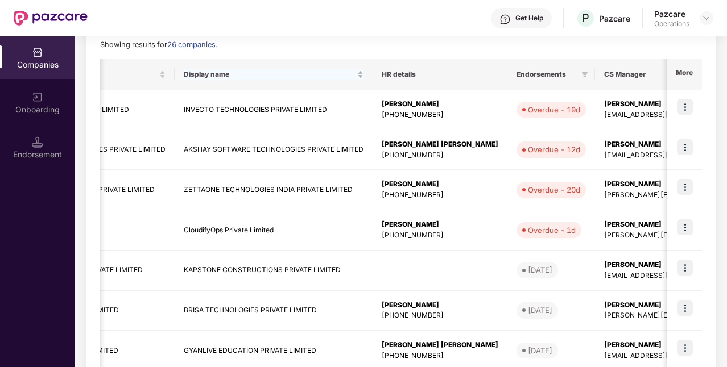
scroll to position [0, 142]
click at [684, 104] on img at bounding box center [685, 107] width 16 height 16
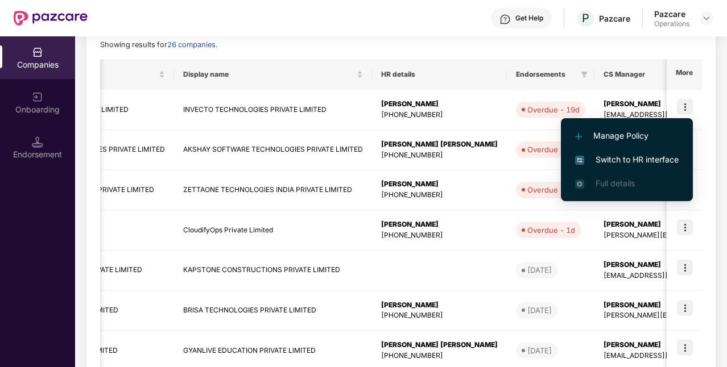
click at [625, 155] on span "Switch to HR interface" at bounding box center [626, 159] width 103 height 13
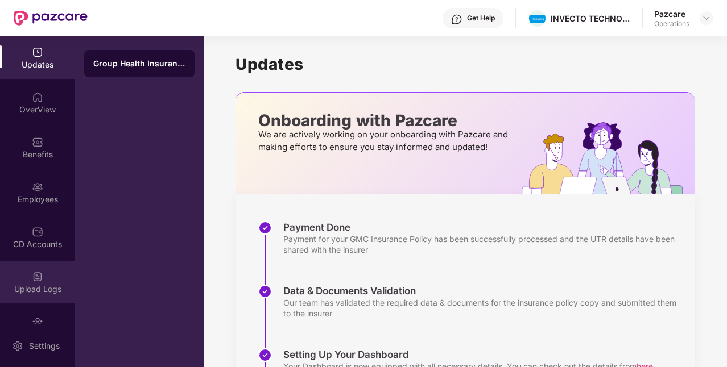
scroll to position [70, 0]
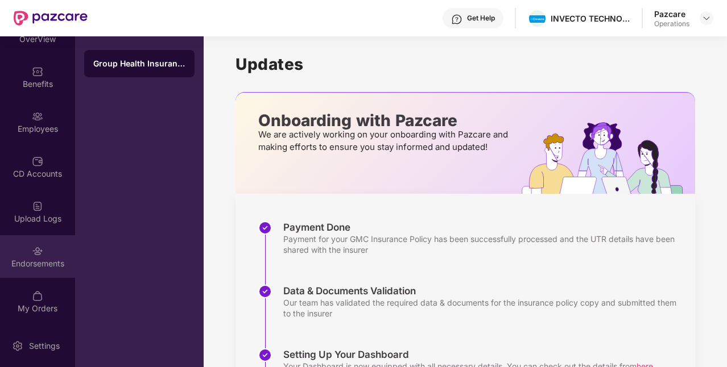
click at [43, 269] on div "Endorsements" at bounding box center [37, 256] width 75 height 43
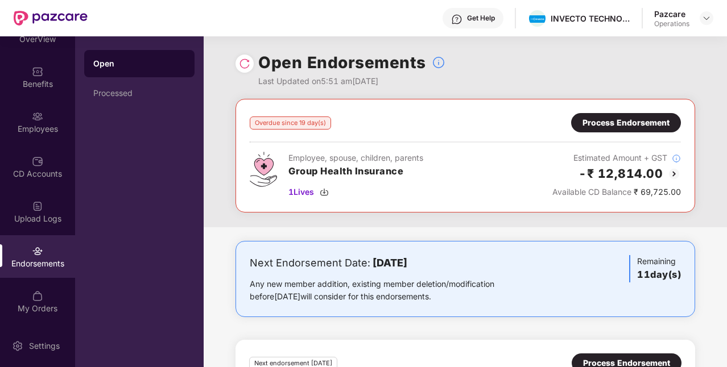
click at [620, 131] on div "Process Endorsement" at bounding box center [626, 122] width 110 height 19
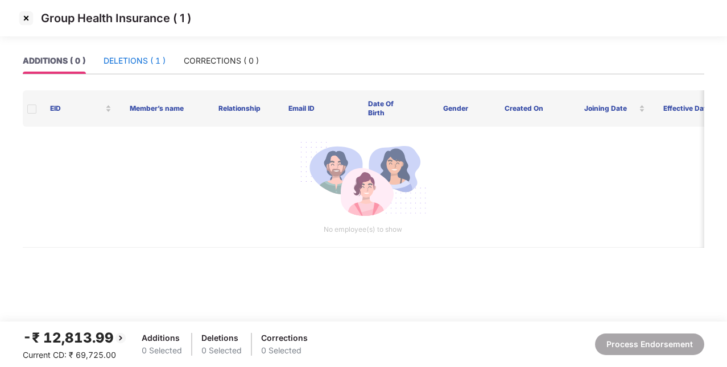
click at [155, 66] on div "DELETIONS ( 1 )" at bounding box center [134, 61] width 62 height 13
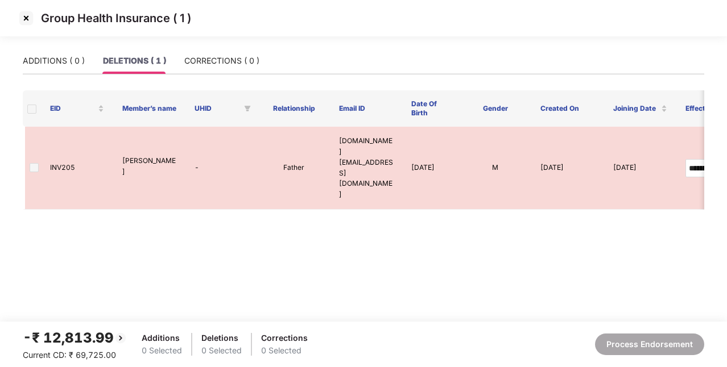
click at [21, 20] on img at bounding box center [26, 18] width 18 height 18
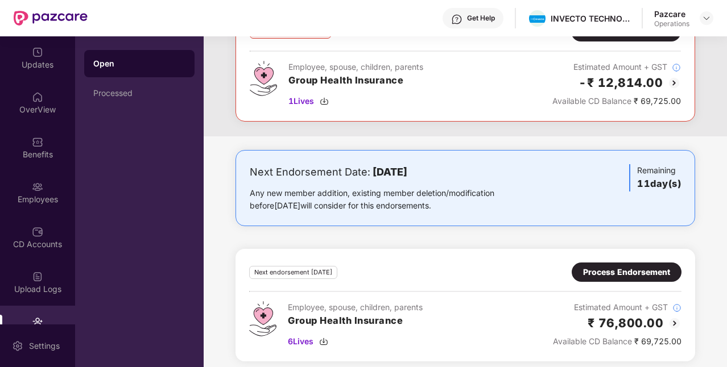
scroll to position [97, 0]
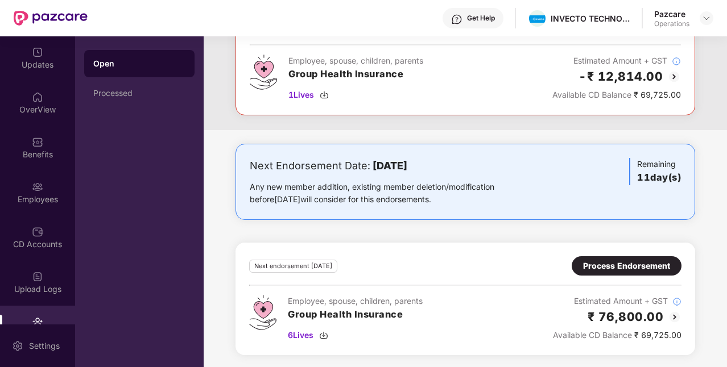
click at [598, 269] on div "Process Endorsement" at bounding box center [626, 266] width 87 height 13
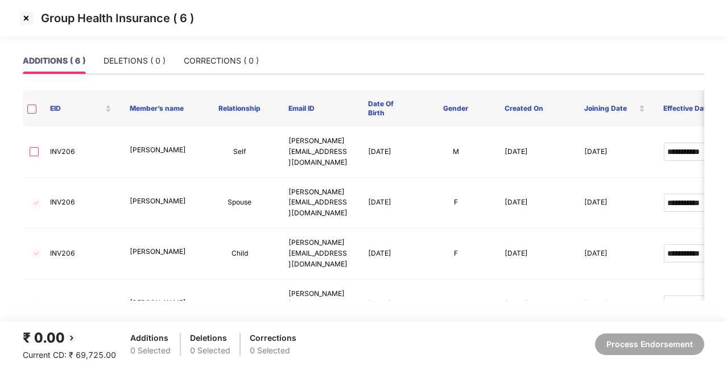
click at [28, 23] on img at bounding box center [26, 18] width 18 height 18
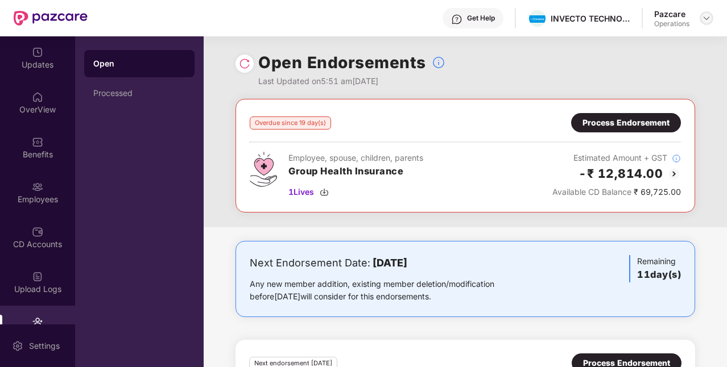
click at [704, 23] on div at bounding box center [706, 18] width 14 height 14
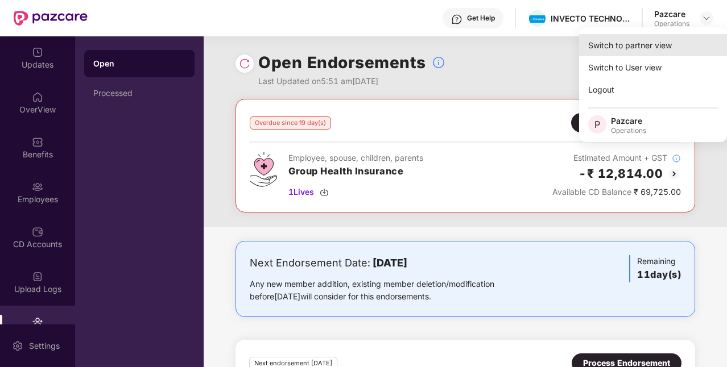
click at [634, 49] on div "Switch to partner view" at bounding box center [653, 45] width 148 height 22
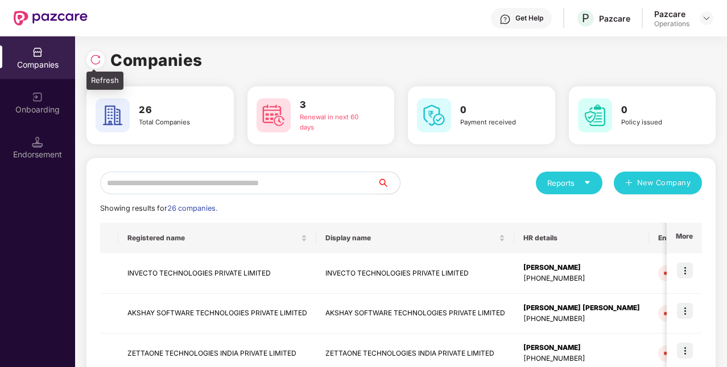
click at [96, 63] on img at bounding box center [95, 59] width 11 height 11
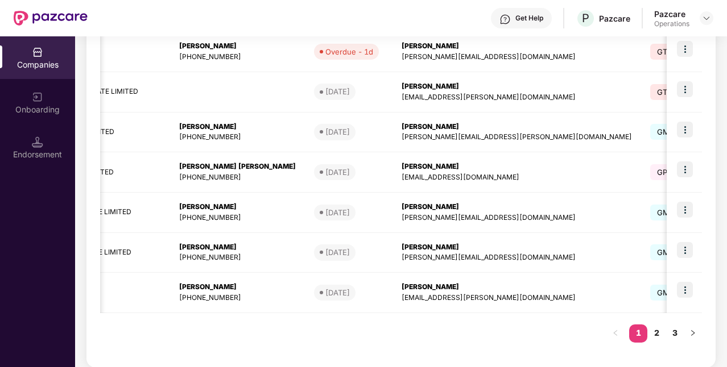
scroll to position [0, 345]
click at [659, 329] on link "2" at bounding box center [656, 333] width 18 height 17
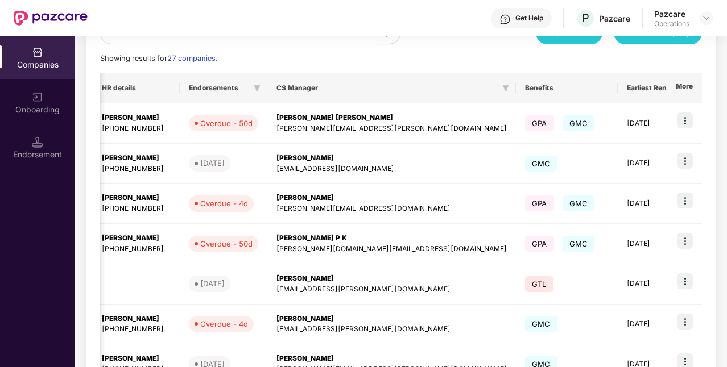
scroll to position [350, 0]
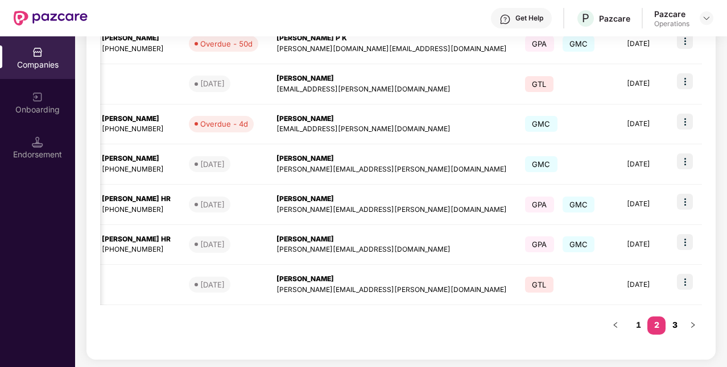
click at [677, 321] on link "3" at bounding box center [674, 325] width 18 height 17
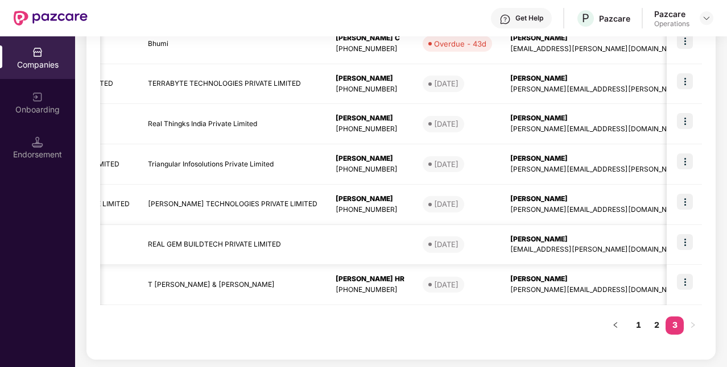
scroll to position [0, 0]
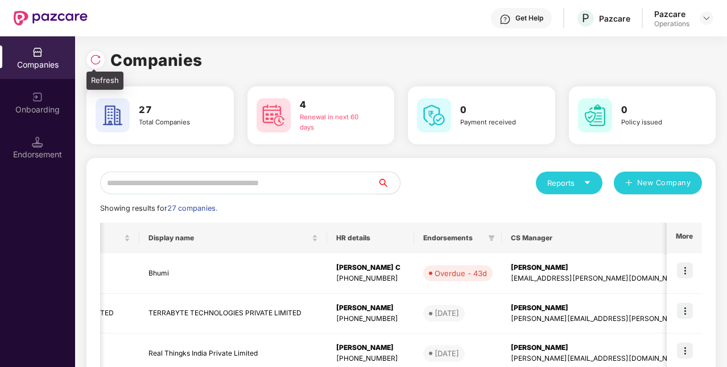
click at [98, 60] on img at bounding box center [95, 59] width 11 height 11
click at [93, 63] on img at bounding box center [95, 59] width 11 height 11
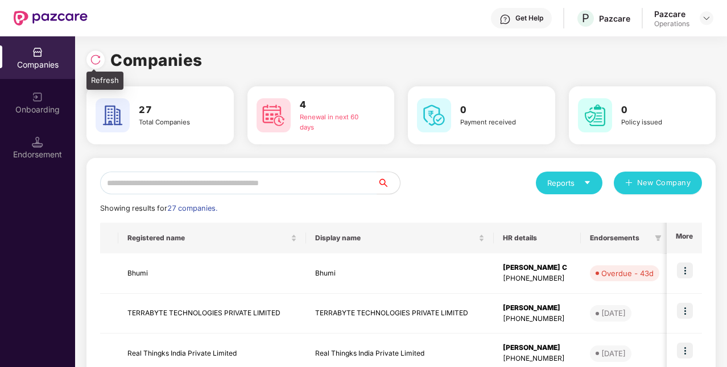
click at [94, 57] on img at bounding box center [95, 59] width 11 height 11
click at [99, 61] on img at bounding box center [95, 59] width 11 height 11
click at [101, 64] on div at bounding box center [95, 60] width 18 height 18
click at [96, 60] on img at bounding box center [95, 59] width 11 height 11
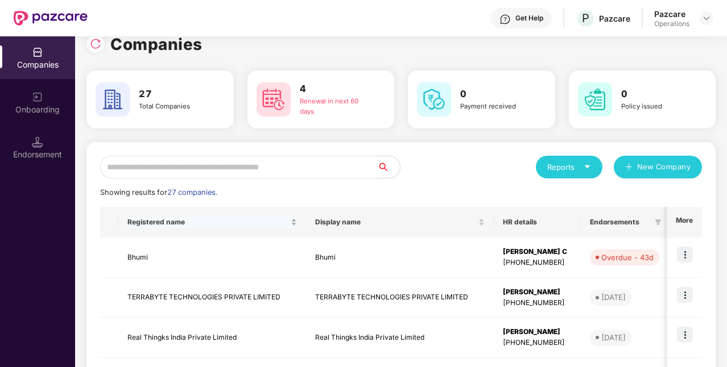
scroll to position [11, 0]
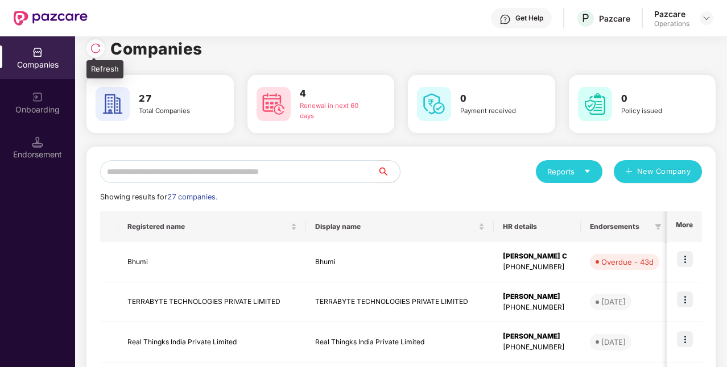
click at [96, 48] on img at bounding box center [95, 48] width 11 height 11
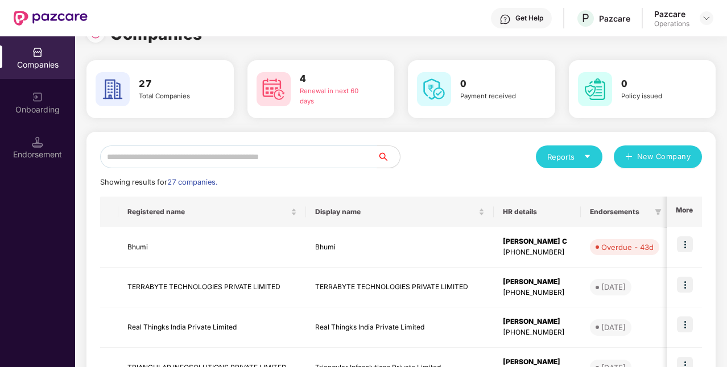
scroll to position [0, 0]
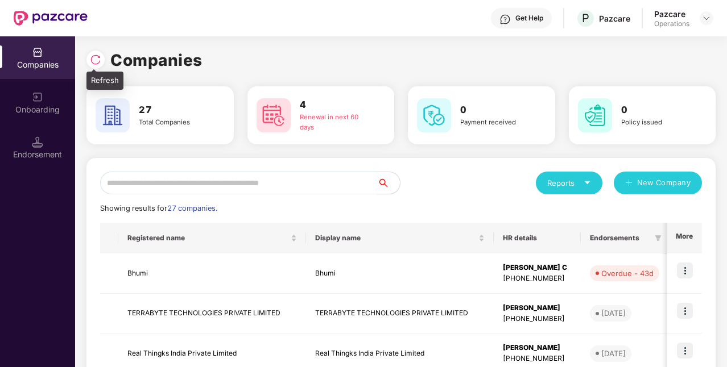
click at [90, 57] on img at bounding box center [95, 59] width 11 height 11
click at [93, 61] on img at bounding box center [95, 59] width 11 height 11
click at [97, 58] on img at bounding box center [95, 59] width 11 height 11
click at [163, 191] on input "text" at bounding box center [238, 183] width 277 height 23
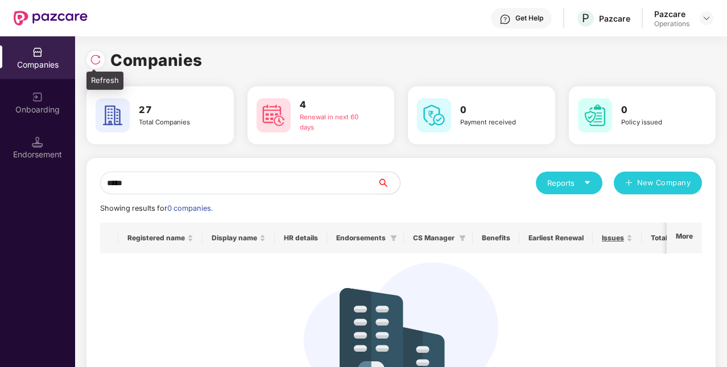
click at [99, 57] on img at bounding box center [95, 59] width 11 height 11
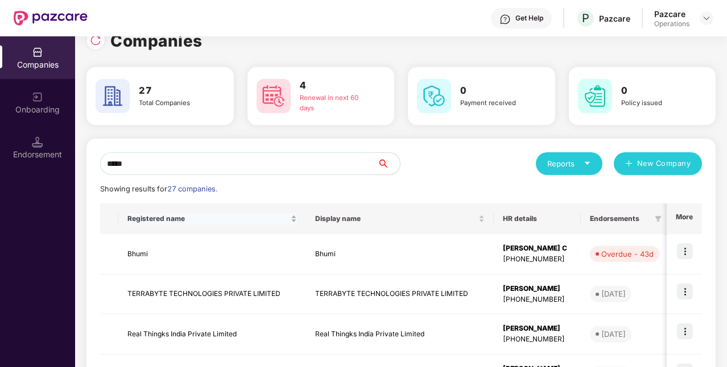
scroll to position [11, 0]
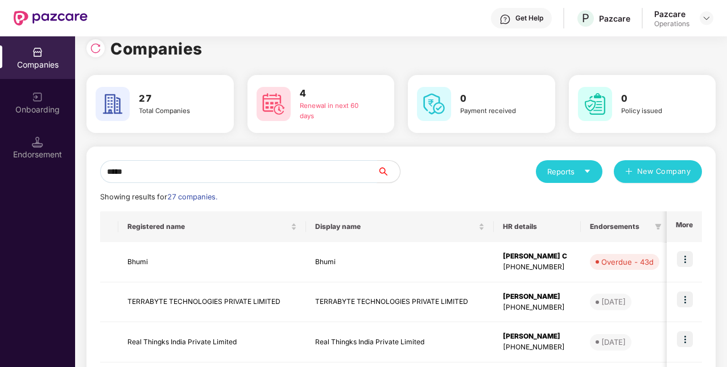
click at [156, 173] on input "*****" at bounding box center [238, 171] width 277 height 23
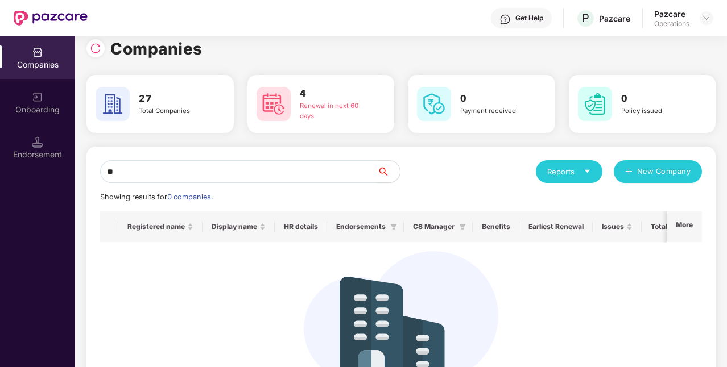
type input "*"
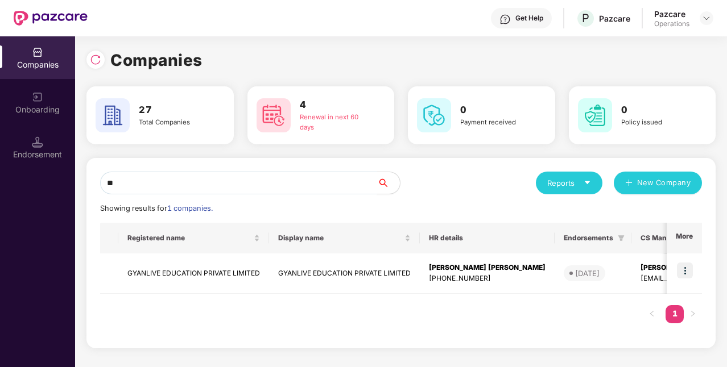
scroll to position [0, 0]
type input "**"
click at [373, 272] on td "GYANLIVE EDUCATION PRIVATE LIMITED" at bounding box center [344, 274] width 151 height 40
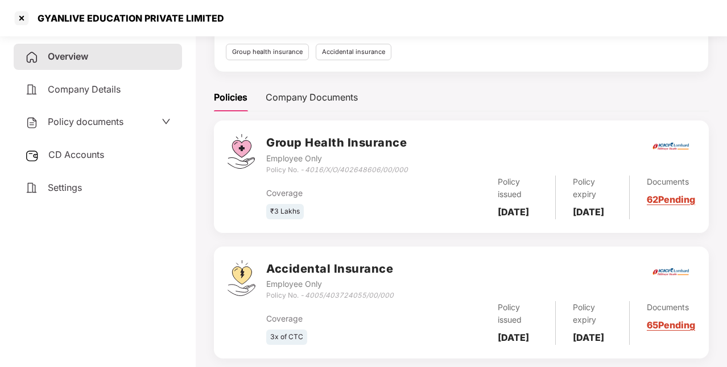
scroll to position [113, 0]
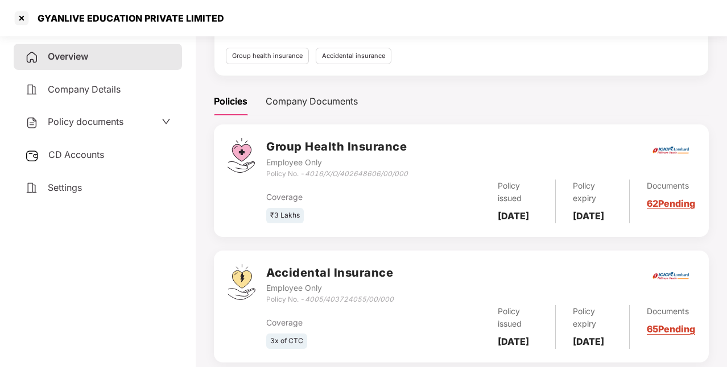
click at [122, 123] on span "Policy documents" at bounding box center [86, 121] width 76 height 11
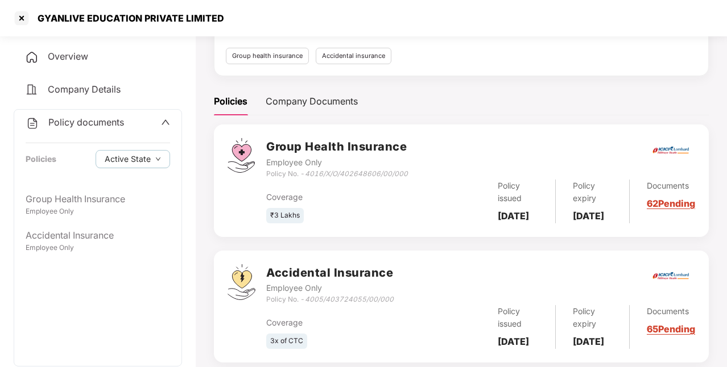
click at [122, 124] on span "Policy documents" at bounding box center [86, 122] width 76 height 11
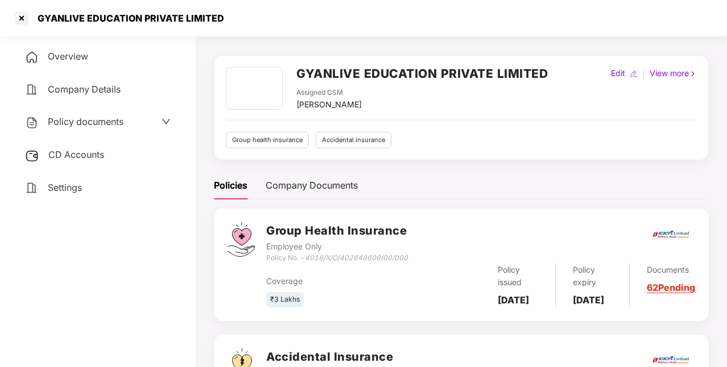
scroll to position [0, 0]
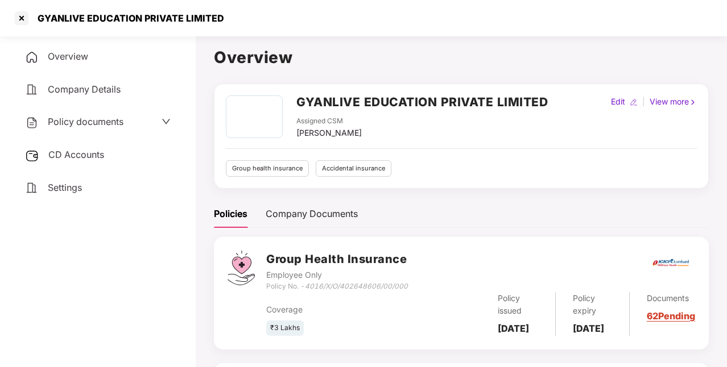
click at [318, 98] on h2 "GYANLIVE EDUCATION PRIVATE LIMITED" at bounding box center [421, 102] width 251 height 19
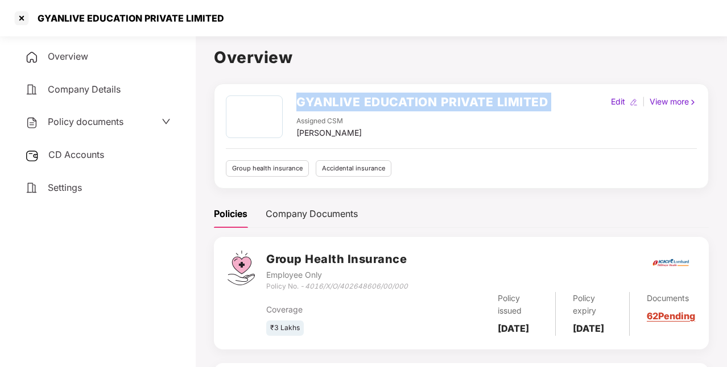
click at [318, 98] on h2 "GYANLIVE EDUCATION PRIVATE LIMITED" at bounding box center [421, 102] width 251 height 19
copy h2 "GYANLIVE EDUCATION PRIVATE LIMITED"
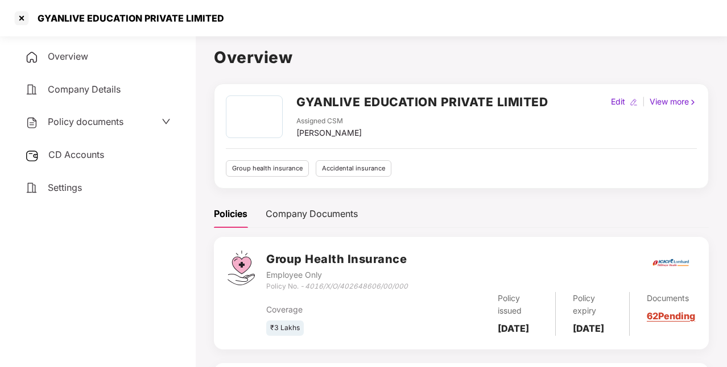
click at [332, 130] on div "[PERSON_NAME]" at bounding box center [328, 133] width 65 height 13
copy div "[PERSON_NAME]"
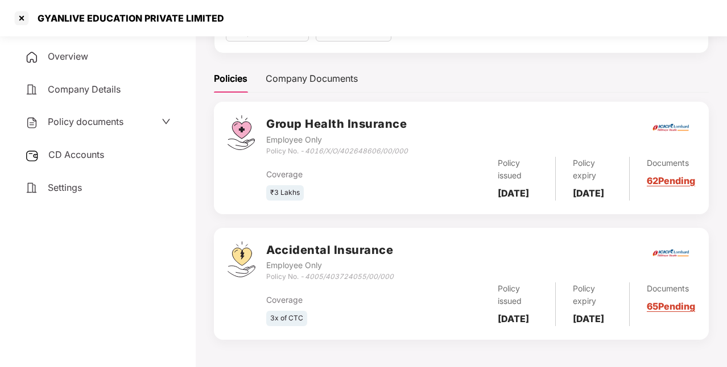
scroll to position [163, 0]
drag, startPoint x: 308, startPoint y: 121, endPoint x: 420, endPoint y: 125, distance: 111.5
click at [420, 125] on div "Group Health Insurance Employee Only Policy No. - 4016/X/O/402648606/00/000" at bounding box center [480, 135] width 429 height 41
copy icon "4016/X/O/402648606/00/000"
drag, startPoint x: 309, startPoint y: 263, endPoint x: 415, endPoint y: 275, distance: 106.4
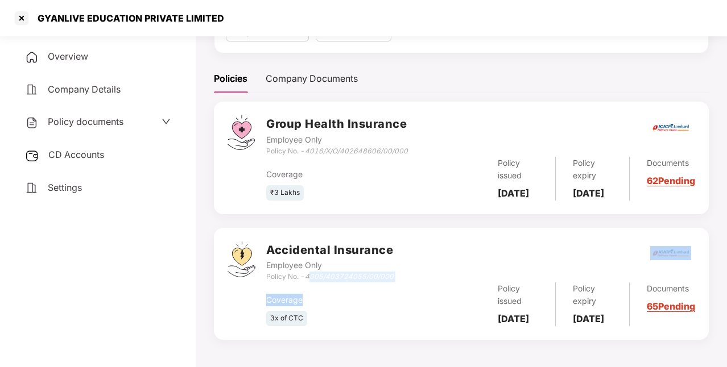
click at [415, 275] on div "Accidental Insurance Employee Only Policy No. - 4005/403724055/00/000 Coverage …" at bounding box center [480, 284] width 429 height 85
drag, startPoint x: 306, startPoint y: 260, endPoint x: 404, endPoint y: 260, distance: 97.8
click at [404, 260] on div "Accidental Insurance Employee Only Policy No. - 4005/403724055/00/000" at bounding box center [480, 262] width 429 height 41
copy icon "4005/403724055/00/000"
drag, startPoint x: 496, startPoint y: 160, endPoint x: 529, endPoint y: 181, distance: 38.3
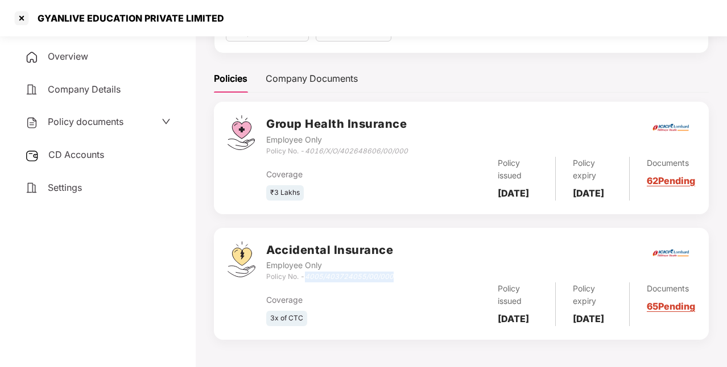
click at [529, 181] on div "Policy issued [DATE]" at bounding box center [517, 179] width 74 height 44
copy b "[DATE]"
click at [581, 188] on b "[DATE]" at bounding box center [587, 193] width 31 height 11
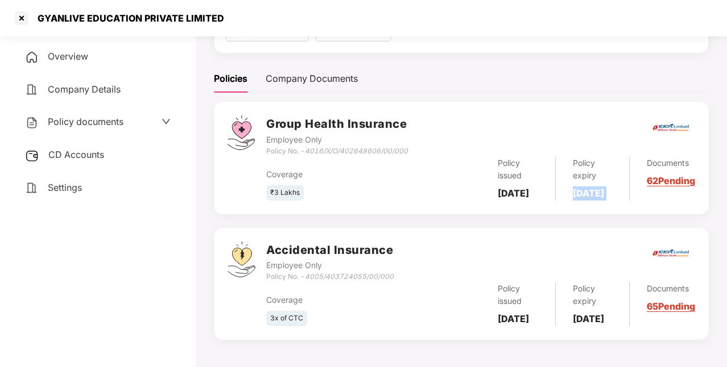
copy b "[DATE]"
click at [89, 183] on div "Settings" at bounding box center [98, 188] width 168 height 26
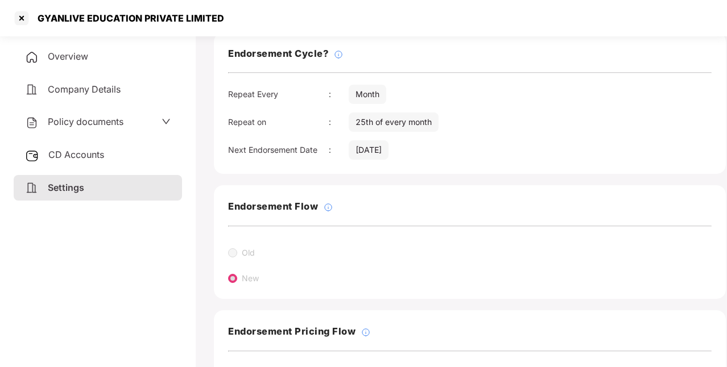
scroll to position [249, 0]
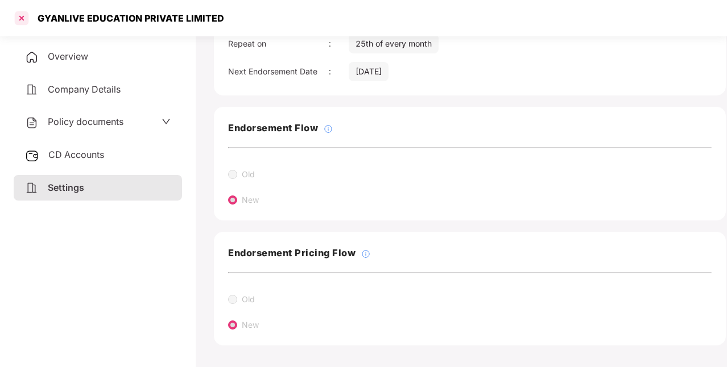
click at [27, 20] on div at bounding box center [22, 18] width 18 height 18
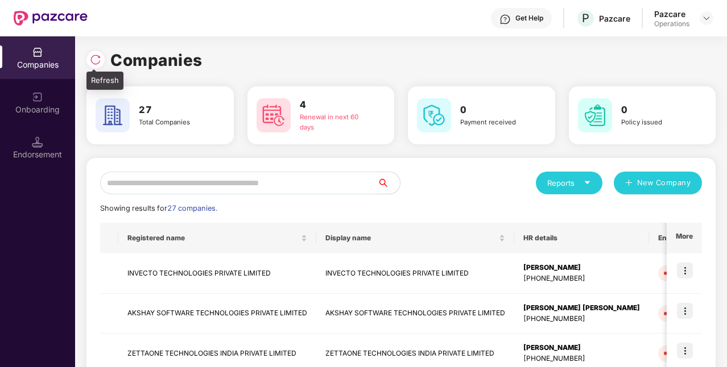
click at [99, 64] on img at bounding box center [95, 59] width 11 height 11
click at [229, 184] on input "text" at bounding box center [238, 183] width 277 height 23
click at [269, 272] on td "INVECTO TECHNOLOGIES PRIVATE LIMITED" at bounding box center [217, 274] width 198 height 40
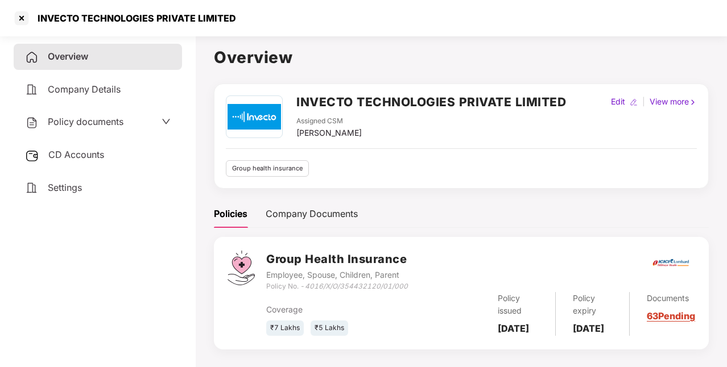
click at [299, 98] on h2 "INVECTO TECHNOLOGIES PRIVATE LIMITED" at bounding box center [430, 102] width 269 height 19
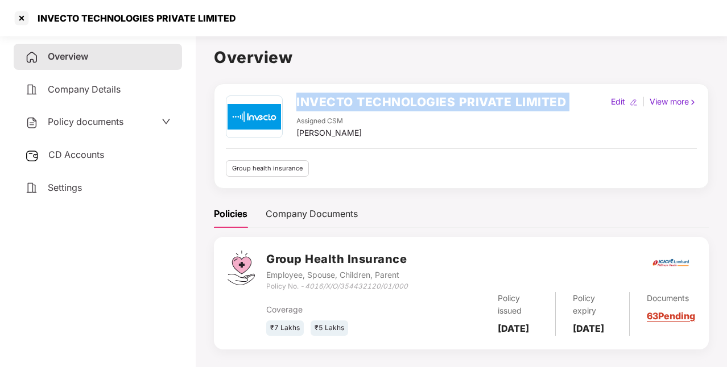
click at [299, 98] on h2 "INVECTO TECHNOLOGIES PRIVATE LIMITED" at bounding box center [430, 102] width 269 height 19
copy h2 "INVECTO TECHNOLOGIES PRIVATE LIMITED"
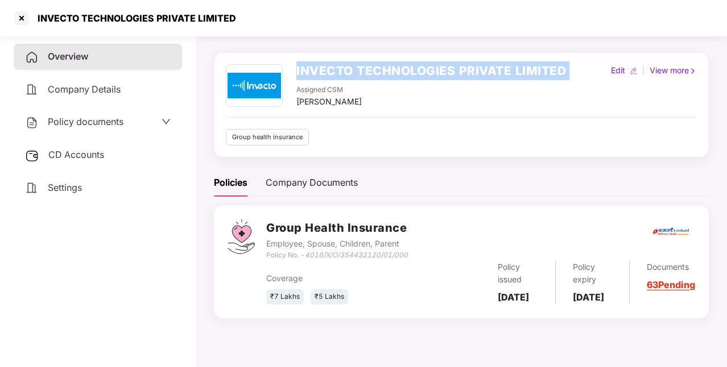
drag, startPoint x: 498, startPoint y: 295, endPoint x: 529, endPoint y: 323, distance: 41.9
click at [529, 318] on div "Group Health Insurance Employee, Spouse, Children, Parent Policy No. - 4016/X/O…" at bounding box center [461, 262] width 495 height 112
copy b "[DATE]"
drag, startPoint x: 578, startPoint y: 296, endPoint x: 594, endPoint y: 314, distance: 23.8
click at [594, 303] on b "[DATE]" at bounding box center [587, 297] width 31 height 11
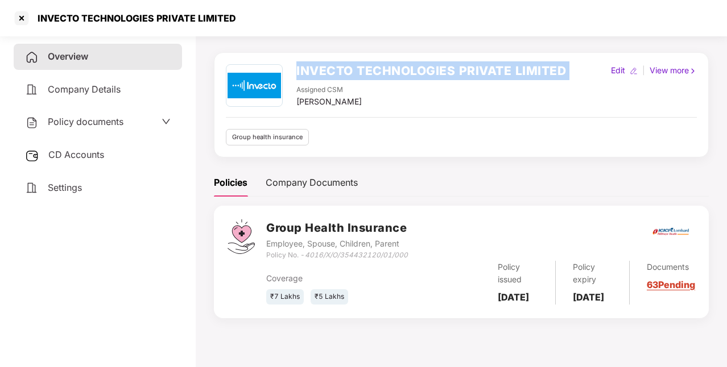
drag, startPoint x: 573, startPoint y: 293, endPoint x: 605, endPoint y: 318, distance: 40.9
click at [605, 318] on div "Group Health Insurance Employee, Spouse, Children, Parent Policy No. - 4016/X/O…" at bounding box center [461, 262] width 495 height 112
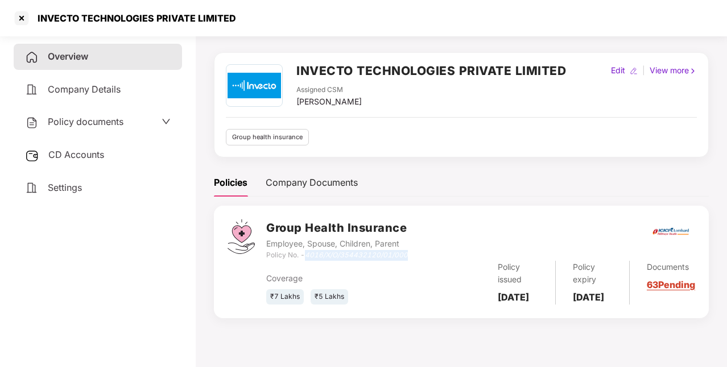
drag, startPoint x: 307, startPoint y: 253, endPoint x: 410, endPoint y: 259, distance: 103.1
click at [410, 259] on div "Group Health Insurance Employee, Spouse, Children, Parent Policy No. - 4016/X/O…" at bounding box center [480, 239] width 429 height 41
click at [76, 188] on span "Settings" at bounding box center [65, 187] width 34 height 11
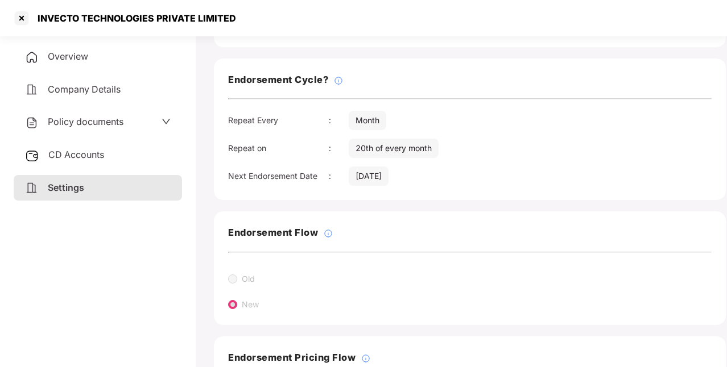
scroll to position [145, 0]
click at [23, 18] on div at bounding box center [22, 18] width 18 height 18
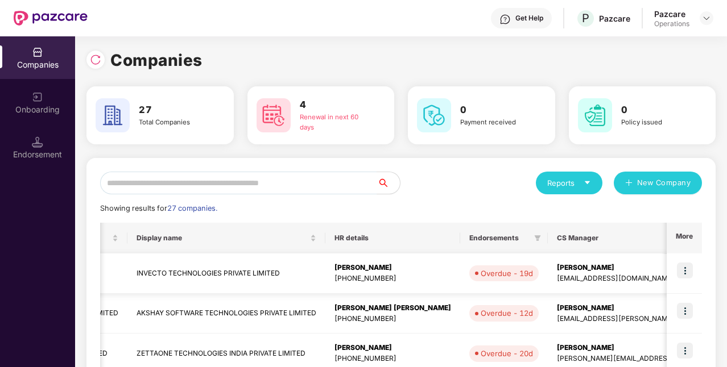
scroll to position [0, 250]
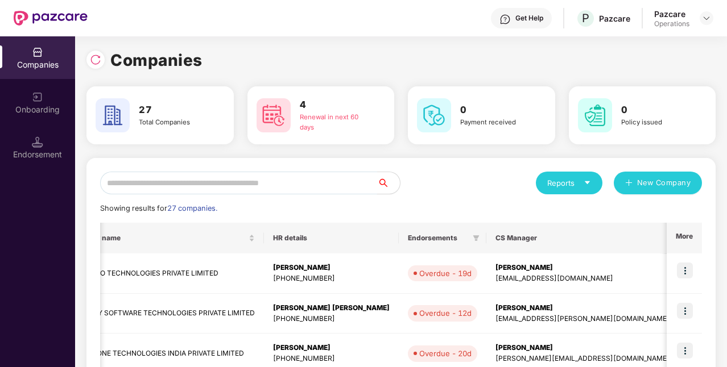
click at [182, 182] on input "text" at bounding box center [238, 183] width 277 height 23
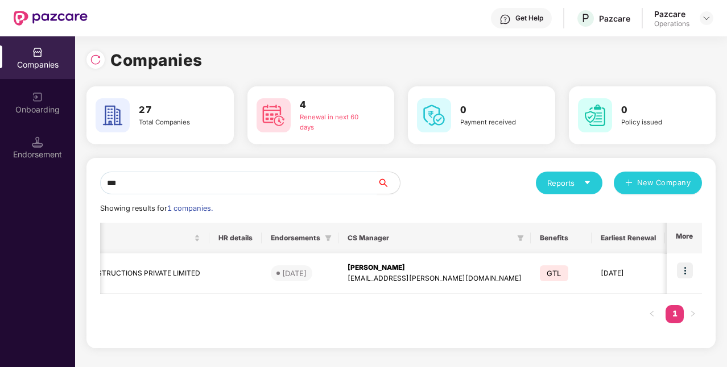
scroll to position [0, 297]
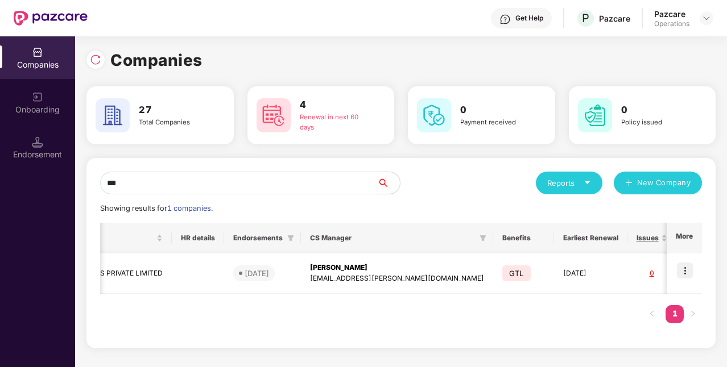
type input "***"
click at [193, 268] on td at bounding box center [198, 274] width 52 height 40
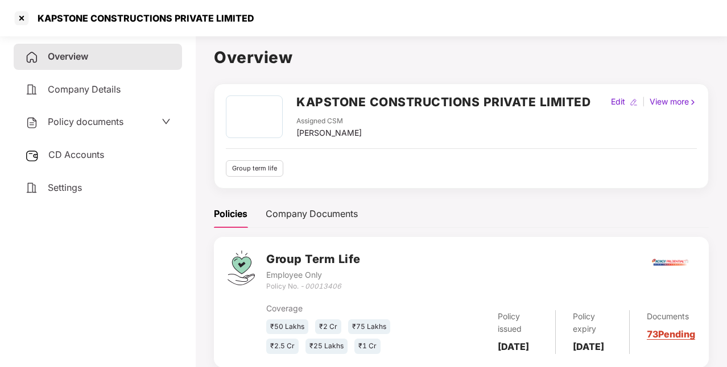
click at [359, 134] on div "[PERSON_NAME]" at bounding box center [328, 133] width 65 height 13
click at [332, 102] on h2 "KAPSTONE CONSTRUCTIONS PRIVATE LIMITED" at bounding box center [443, 102] width 294 height 19
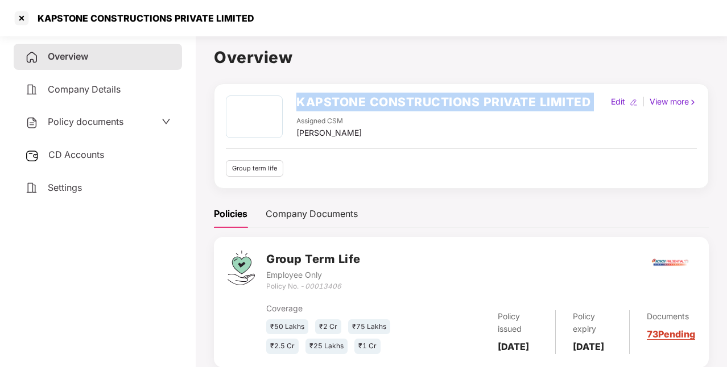
click at [332, 102] on h2 "KAPSTONE CONSTRUCTIONS PRIVATE LIMITED" at bounding box center [443, 102] width 294 height 19
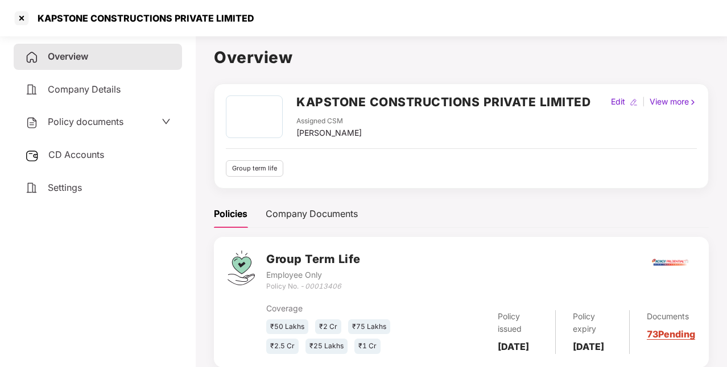
click at [324, 130] on div "[PERSON_NAME]" at bounding box center [328, 133] width 65 height 13
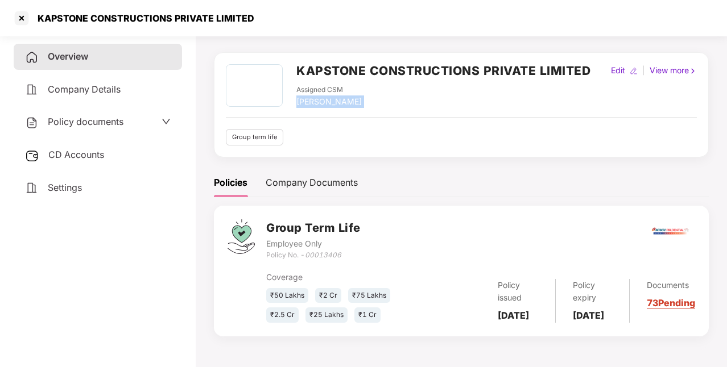
drag, startPoint x: 500, startPoint y: 298, endPoint x: 534, endPoint y: 320, distance: 41.2
click at [534, 320] on div "Policy issued [DATE]" at bounding box center [517, 301] width 74 height 44
drag, startPoint x: 572, startPoint y: 299, endPoint x: 604, endPoint y: 314, distance: 35.1
click at [604, 314] on div "Policy expiry [DATE]" at bounding box center [592, 301] width 74 height 44
click at [314, 252] on icon "00013406" at bounding box center [323, 255] width 36 height 9
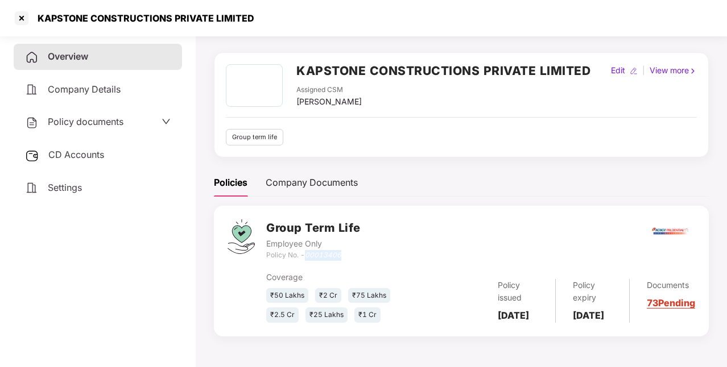
click at [314, 252] on icon "00013406" at bounding box center [323, 255] width 36 height 9
click at [80, 185] on span "Settings" at bounding box center [65, 187] width 34 height 11
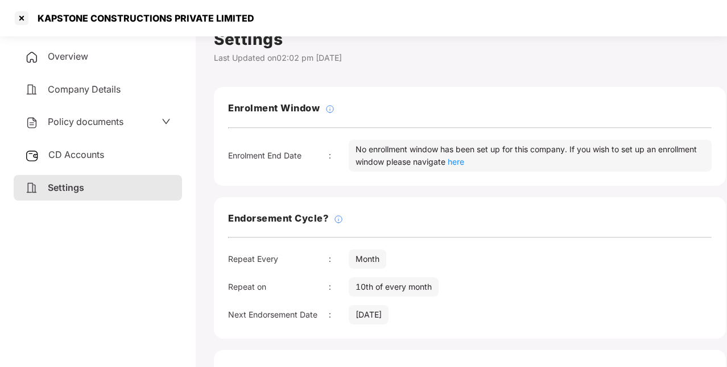
scroll to position [14, 0]
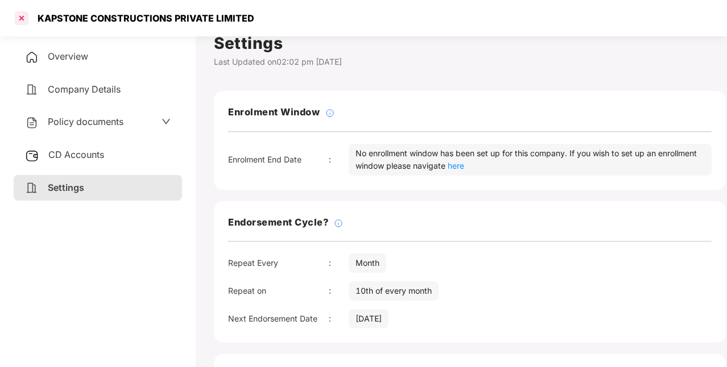
click at [19, 20] on div at bounding box center [22, 18] width 18 height 18
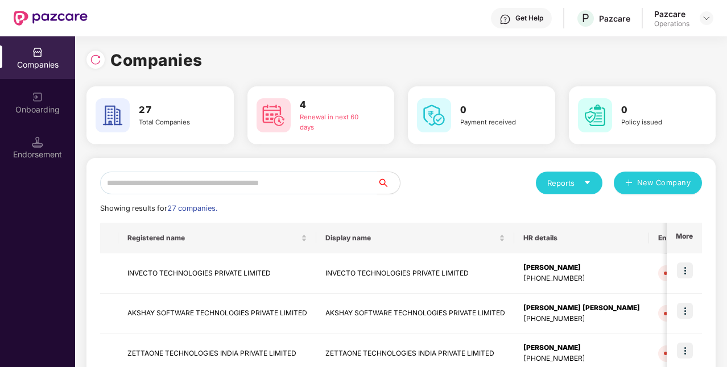
click at [210, 182] on input "text" at bounding box center [238, 183] width 277 height 23
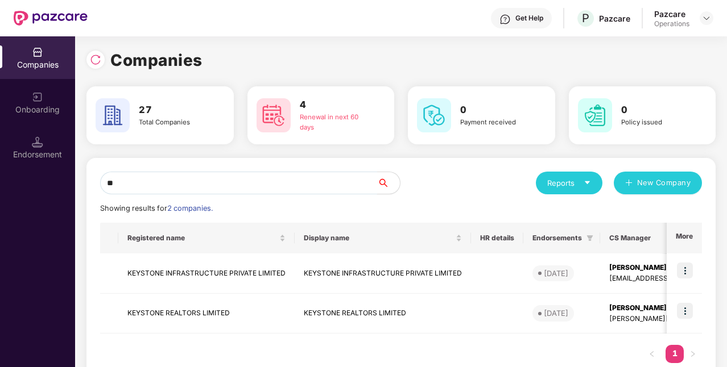
type input "***"
click at [279, 273] on td "KEYSTONE INFRASTRUCTURE PRIVATE LIMITED" at bounding box center [206, 274] width 176 height 40
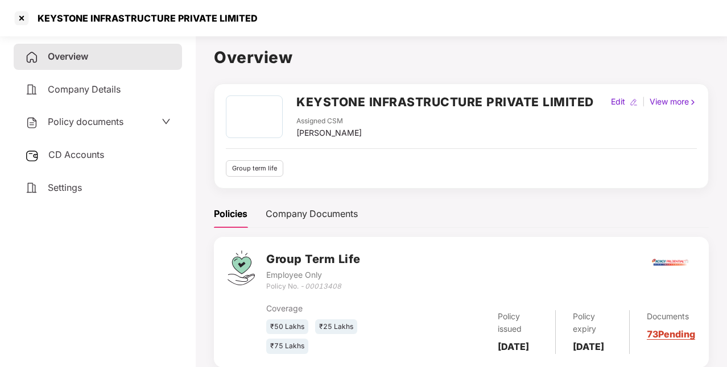
click at [389, 99] on h2 "KEYSTONE INFRASTRUCTURE PRIVATE LIMITED" at bounding box center [444, 102] width 297 height 19
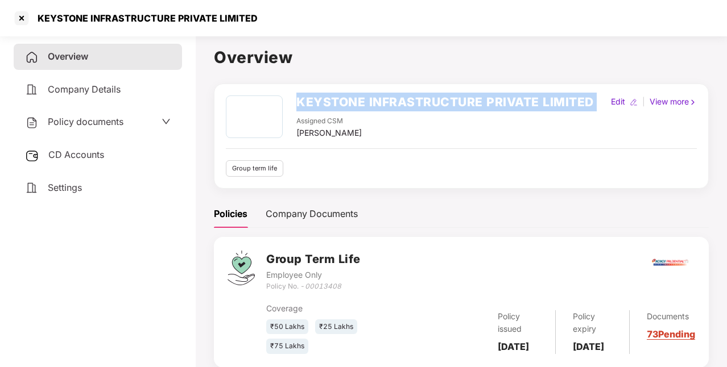
click at [389, 99] on h2 "KEYSTONE INFRASTRUCTURE PRIVATE LIMITED" at bounding box center [444, 102] width 297 height 19
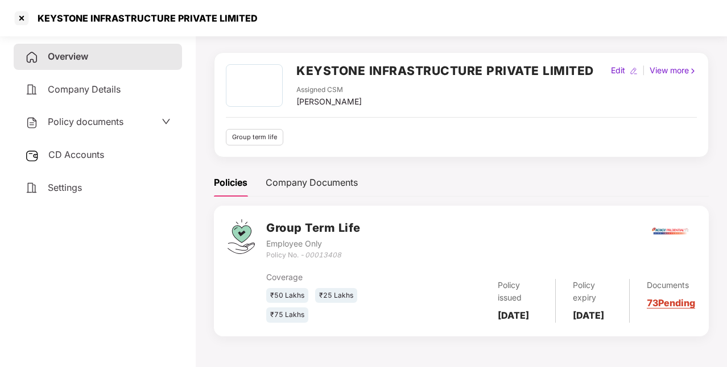
click at [326, 251] on icon "00013408" at bounding box center [323, 255] width 36 height 9
click at [83, 189] on div "Settings" at bounding box center [98, 188] width 168 height 26
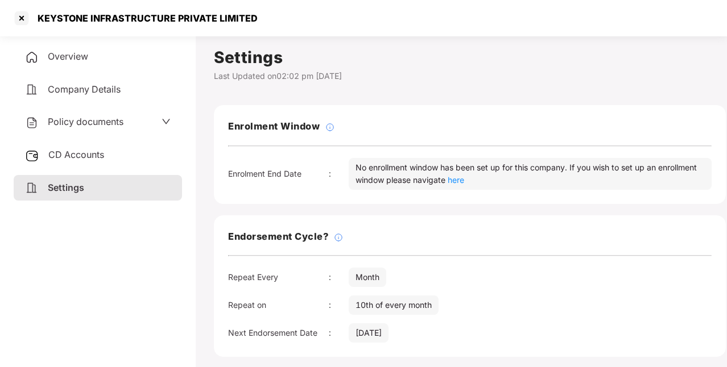
click at [102, 60] on div "Overview" at bounding box center [98, 57] width 168 height 26
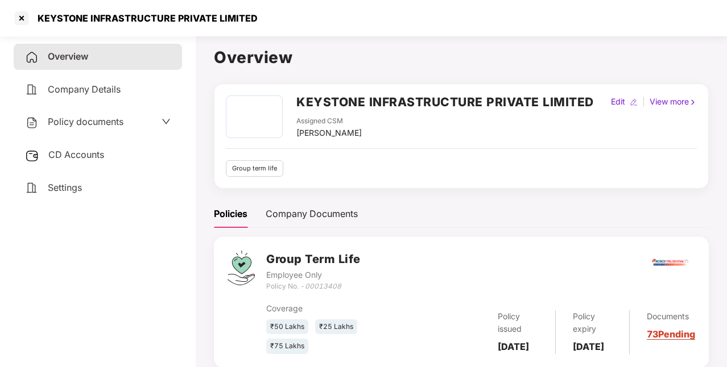
click at [94, 157] on span "CD Accounts" at bounding box center [76, 154] width 56 height 11
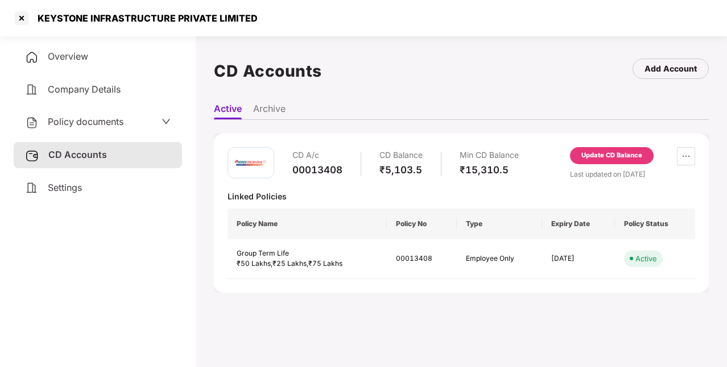
click at [106, 116] on span "Policy documents" at bounding box center [86, 121] width 76 height 11
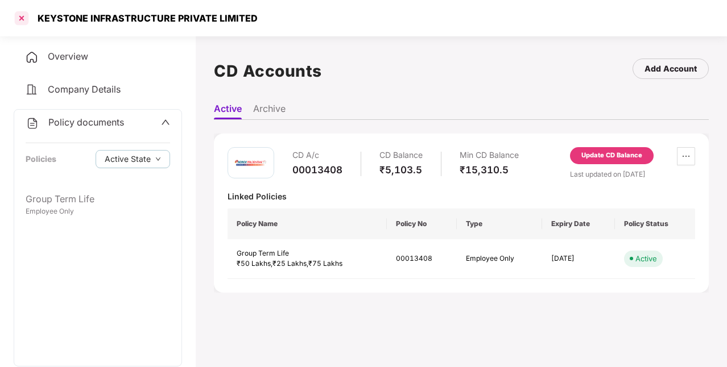
click at [25, 16] on div at bounding box center [22, 18] width 18 height 18
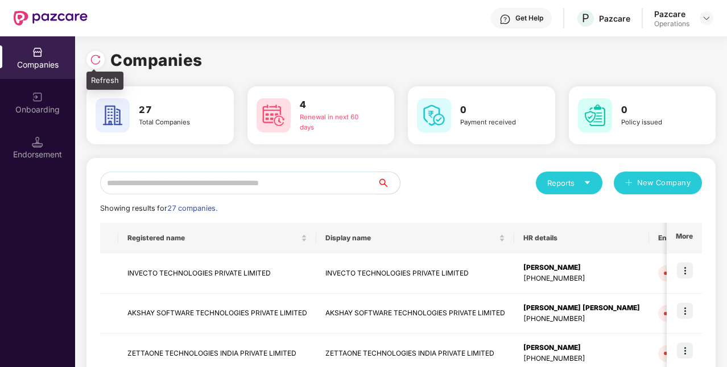
click at [92, 58] on img at bounding box center [95, 59] width 11 height 11
click at [158, 181] on input "text" at bounding box center [238, 183] width 277 height 23
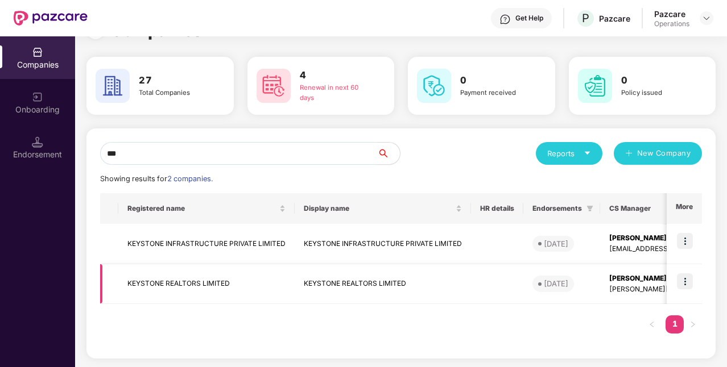
type input "***"
click at [244, 285] on td "KEYSTONE REALTORS LIMITED" at bounding box center [206, 284] width 176 height 40
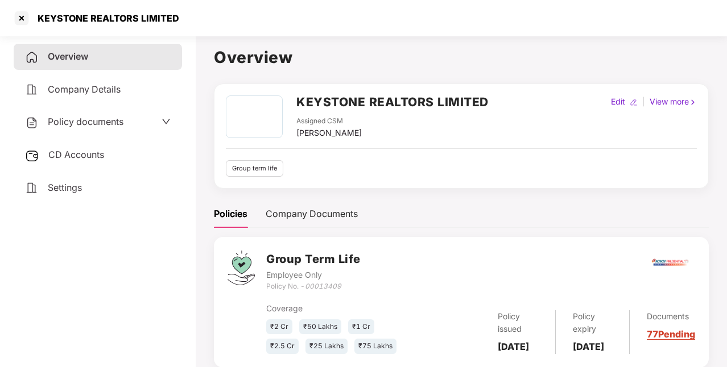
click at [318, 132] on div "[PERSON_NAME]" at bounding box center [328, 133] width 65 height 13
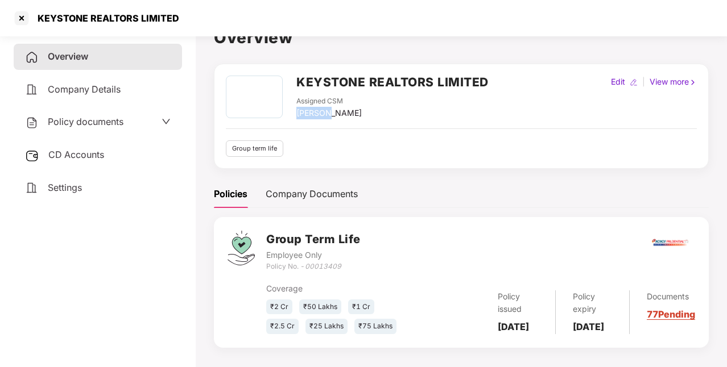
scroll to position [22, 0]
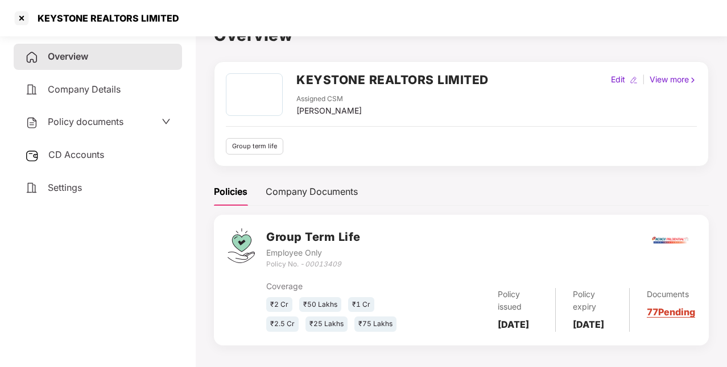
click at [385, 76] on h2 "KEYSTONE REALTORS LIMITED" at bounding box center [392, 79] width 192 height 19
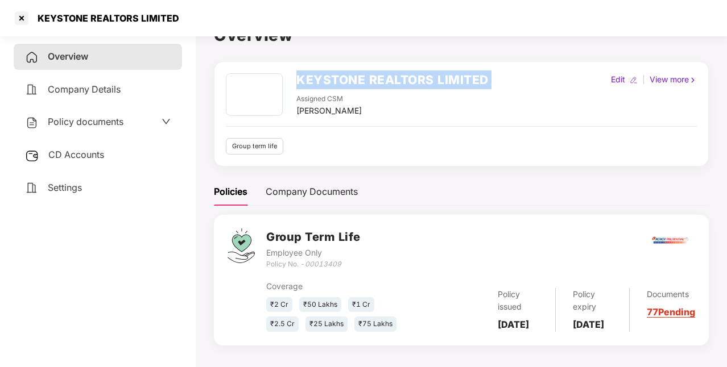
click at [385, 76] on h2 "KEYSTONE REALTORS LIMITED" at bounding box center [392, 79] width 192 height 19
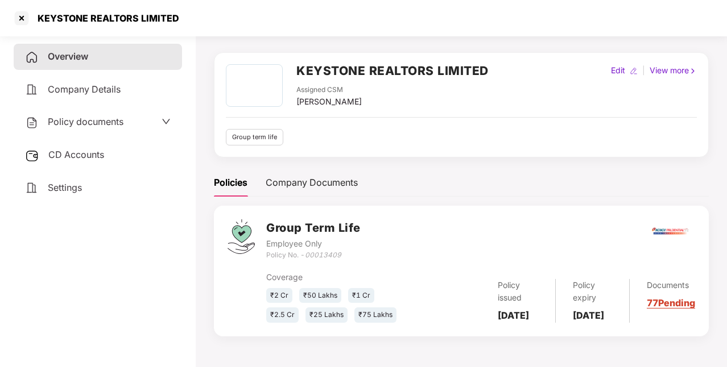
click at [330, 256] on icon "00013409" at bounding box center [323, 255] width 36 height 9
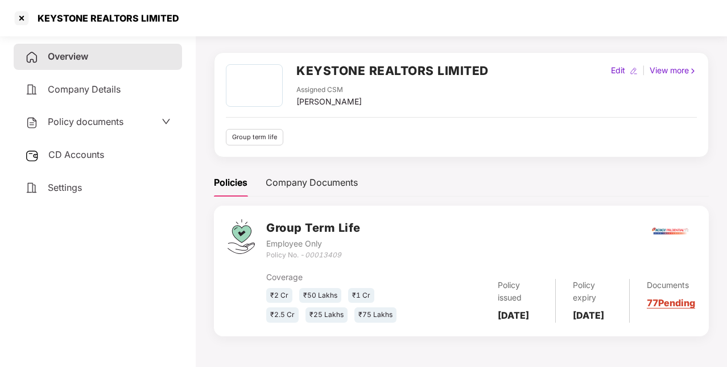
click at [306, 102] on div "[PERSON_NAME]" at bounding box center [328, 102] width 65 height 13
click at [116, 122] on span "Policy documents" at bounding box center [86, 121] width 76 height 11
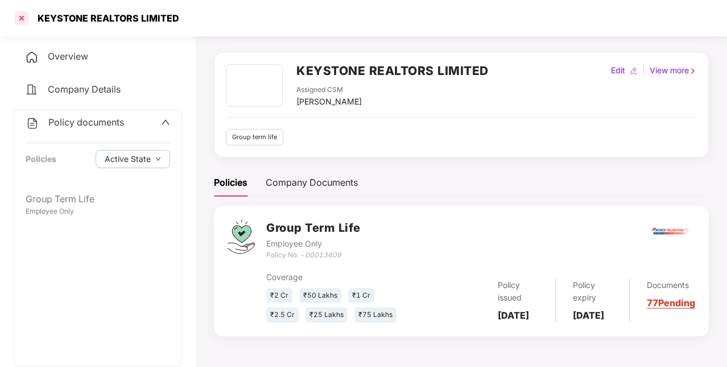
click at [24, 19] on div at bounding box center [22, 18] width 18 height 18
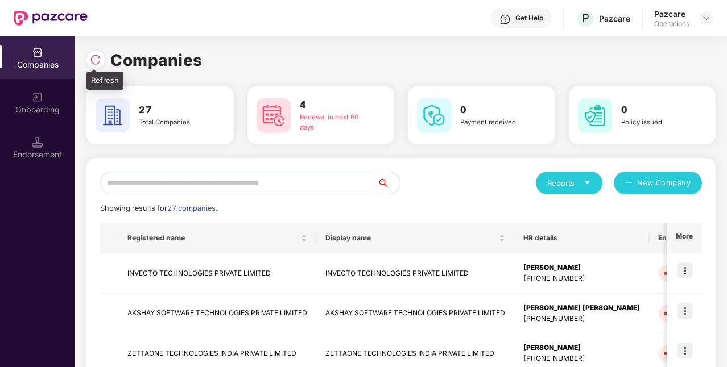
click at [97, 57] on img at bounding box center [95, 59] width 11 height 11
click at [173, 183] on input "text" at bounding box center [238, 183] width 277 height 23
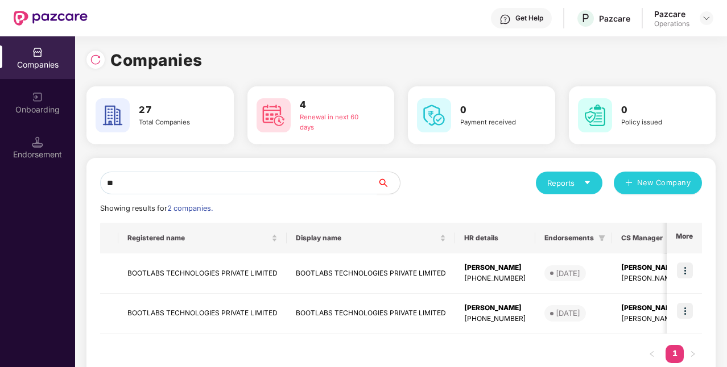
type input "*"
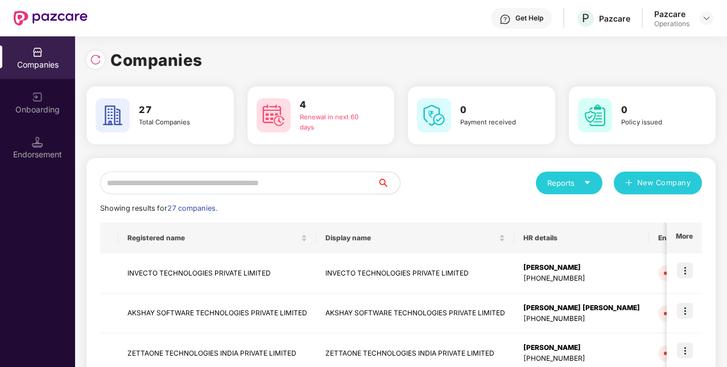
click at [169, 184] on input "text" at bounding box center [238, 183] width 277 height 23
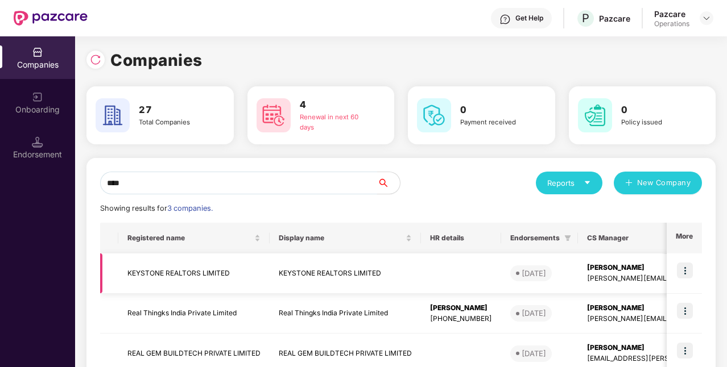
scroll to position [70, 0]
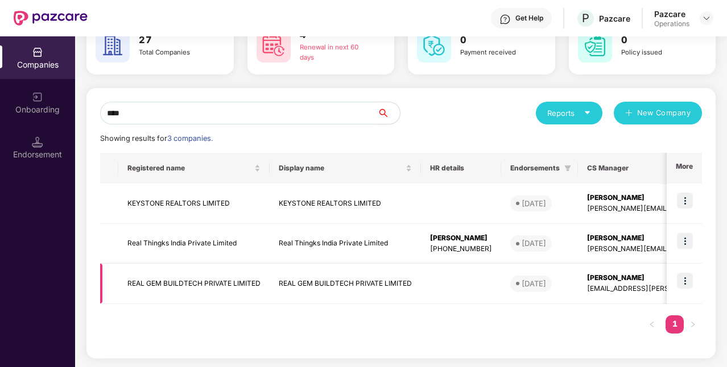
type input "****"
click at [248, 289] on td "REAL GEM BUILDTECH PRIVATE LIMITED" at bounding box center [193, 284] width 151 height 40
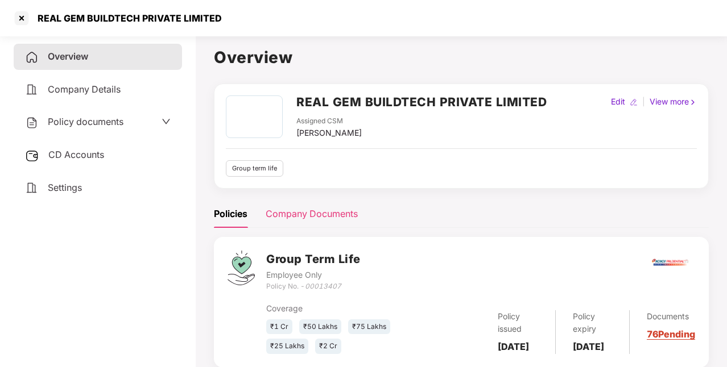
scroll to position [31, 0]
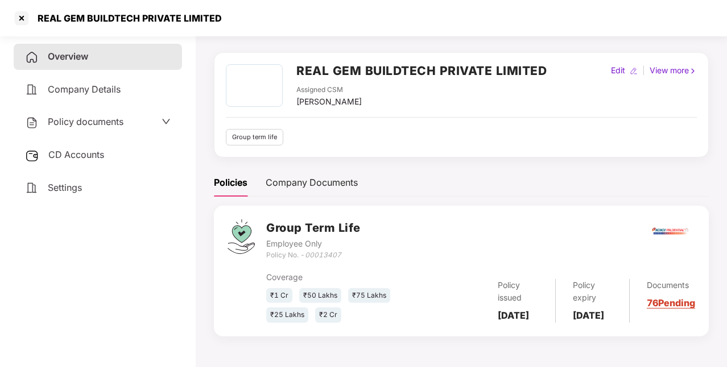
click at [373, 68] on h2 "REAL GEM BUILDTECH PRIVATE LIMITED" at bounding box center [421, 70] width 250 height 19
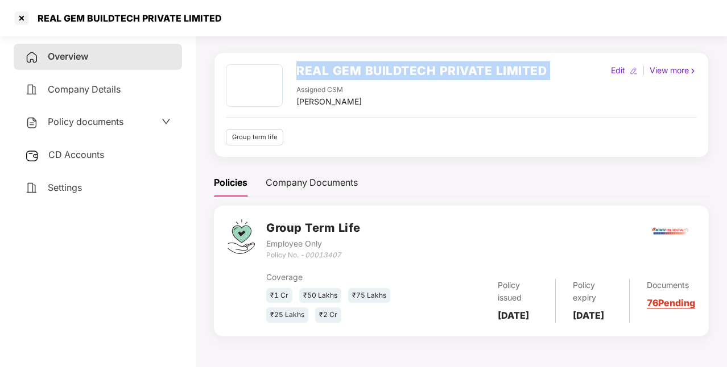
click at [373, 68] on h2 "REAL GEM BUILDTECH PRIVATE LIMITED" at bounding box center [421, 70] width 250 height 19
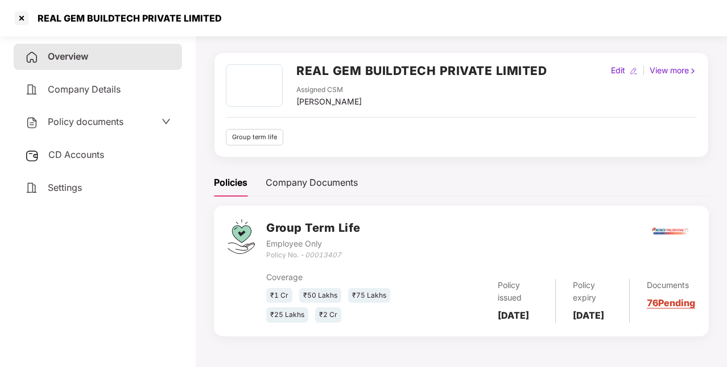
click at [92, 123] on span "Policy documents" at bounding box center [86, 121] width 76 height 11
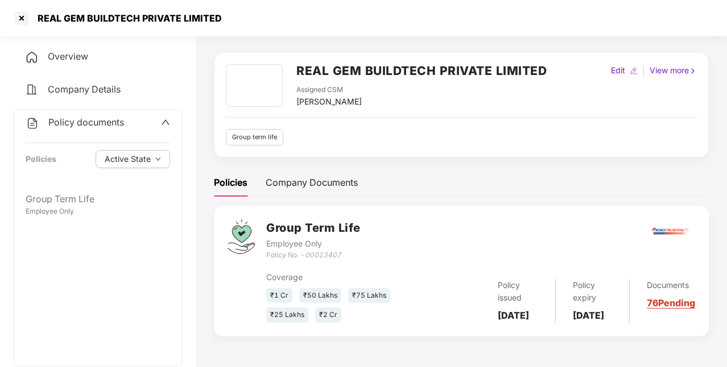
click at [333, 252] on icon "00013407" at bounding box center [323, 255] width 36 height 9
click at [30, 21] on div at bounding box center [22, 18] width 18 height 18
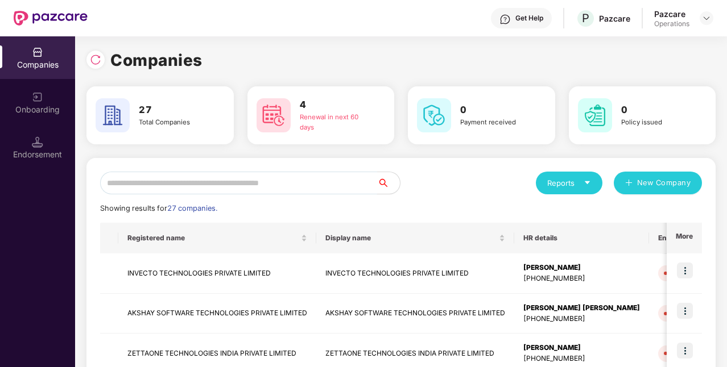
click at [192, 188] on input "text" at bounding box center [238, 183] width 277 height 23
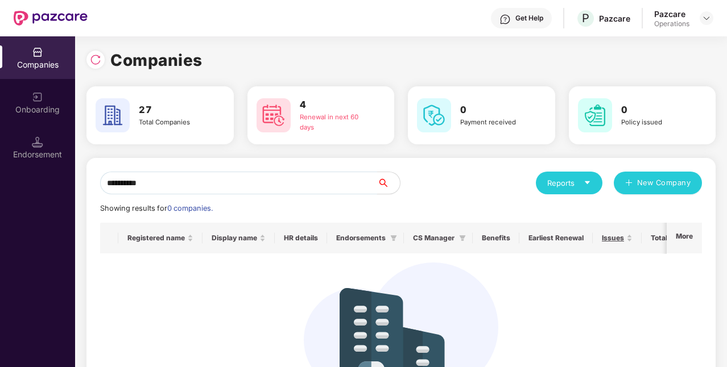
click at [268, 179] on input "**********" at bounding box center [238, 183] width 277 height 23
type input "*****"
